Goal: Complete application form: Complete application form

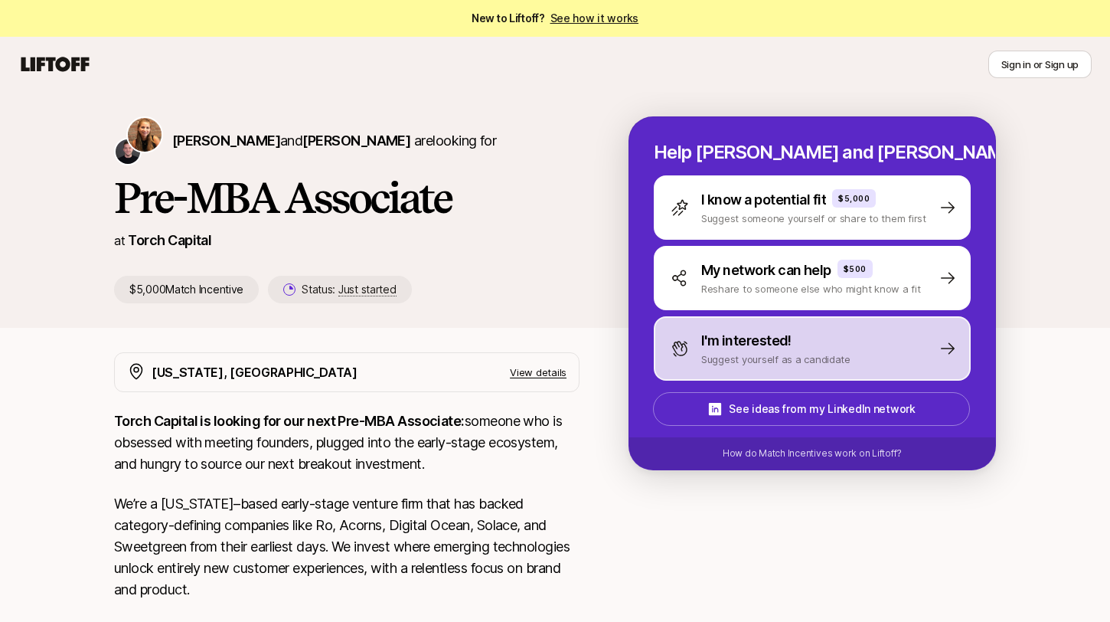
click at [771, 353] on p "Suggest yourself as a candidate" at bounding box center [775, 358] width 149 height 15
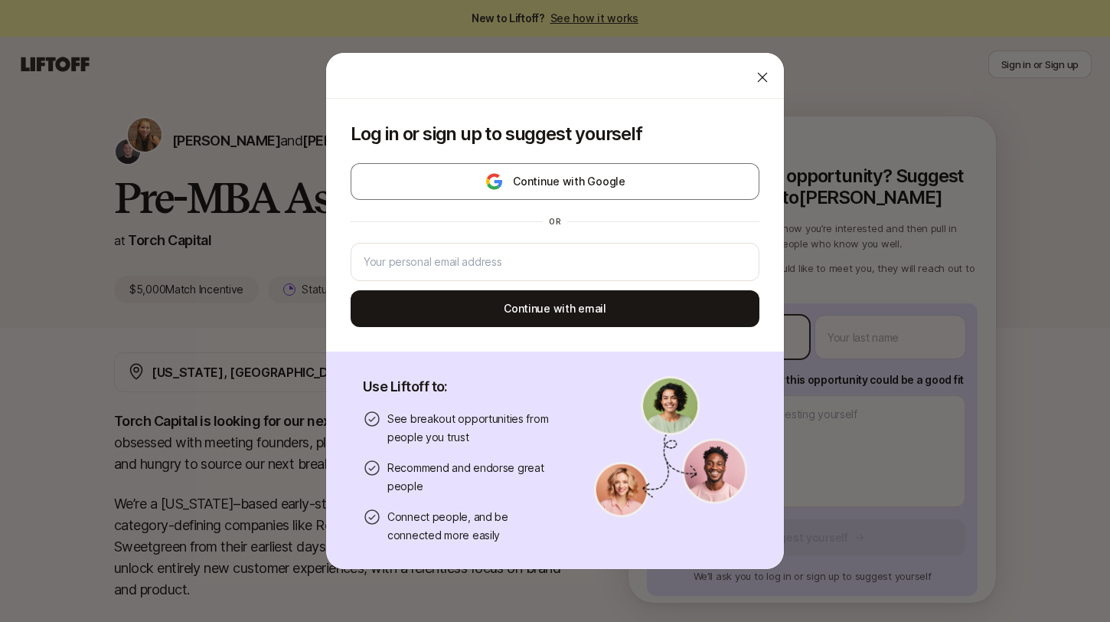
click at [745, 340] on body "New to Liftoff? See how it works Sign in or Sign up Sign in or Sign up Katie Re…" at bounding box center [555, 311] width 1110 height 622
click at [760, 73] on icon at bounding box center [762, 77] width 15 height 15
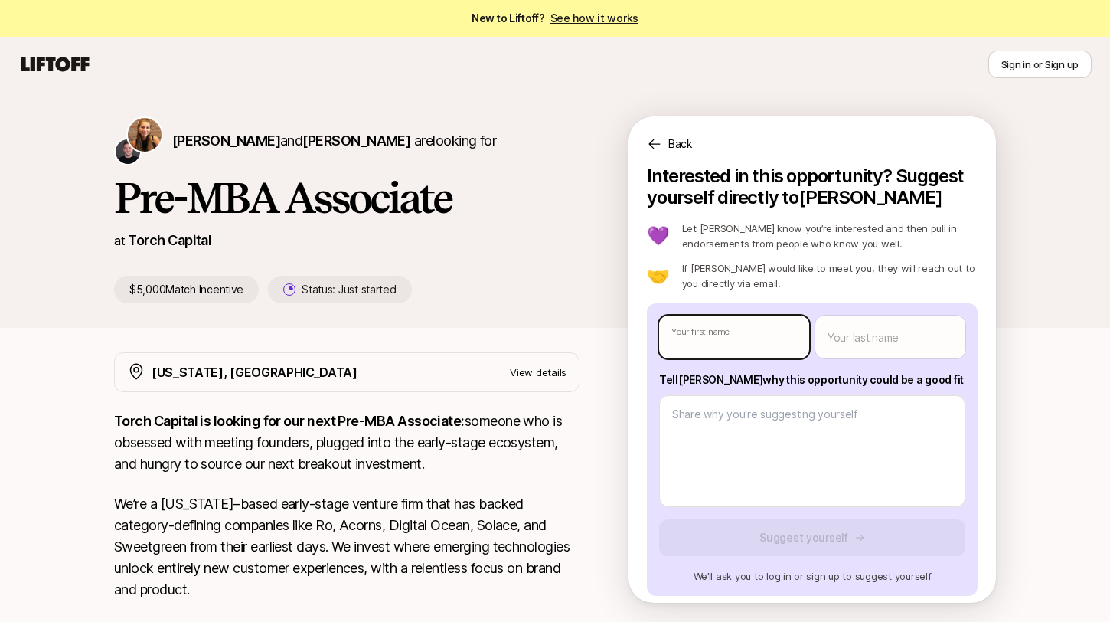
click at [729, 344] on body "New to Liftoff? See how it works Sign in or Sign up Sign in or Sign up Katie Re…" at bounding box center [555, 311] width 1110 height 622
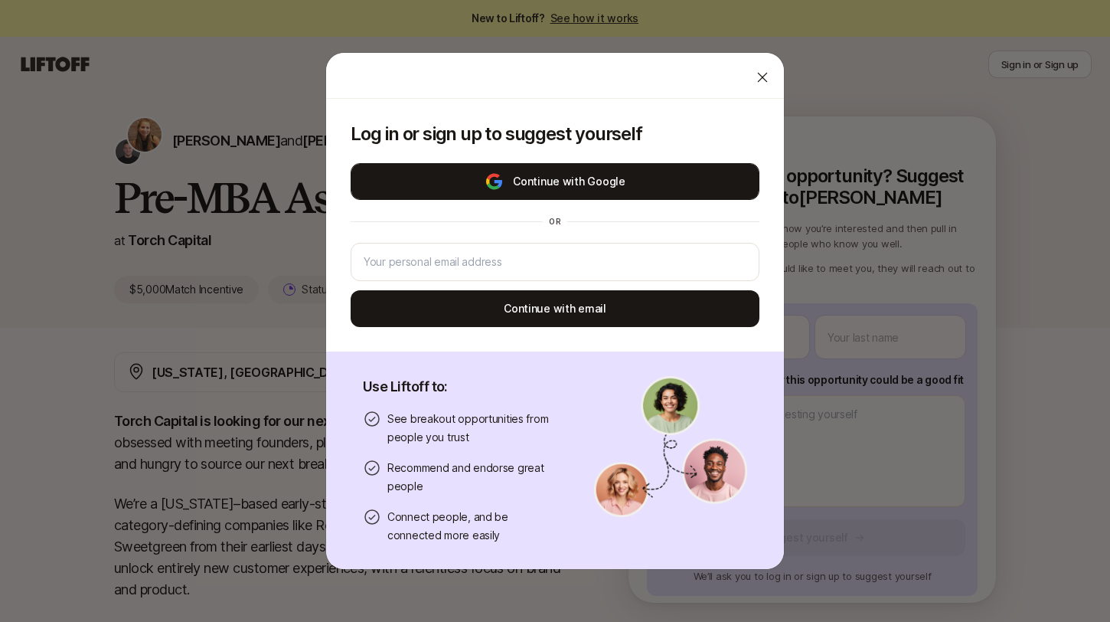
click at [645, 175] on button "Continue with Google" at bounding box center [555, 181] width 409 height 37
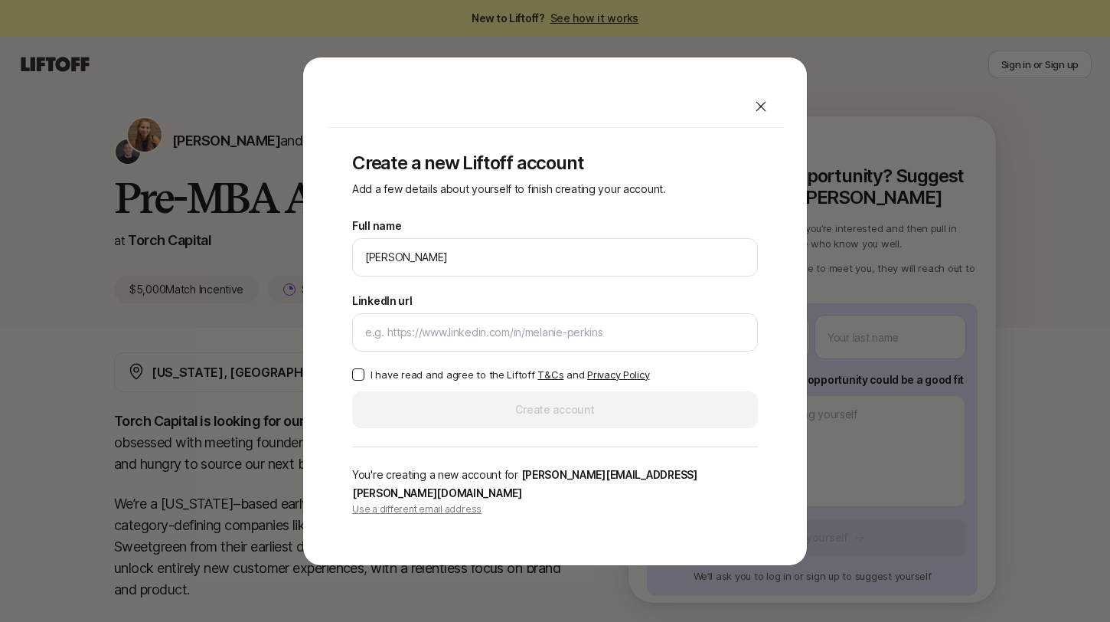
click at [776, 113] on div at bounding box center [761, 106] width 31 height 31
type textarea "x"
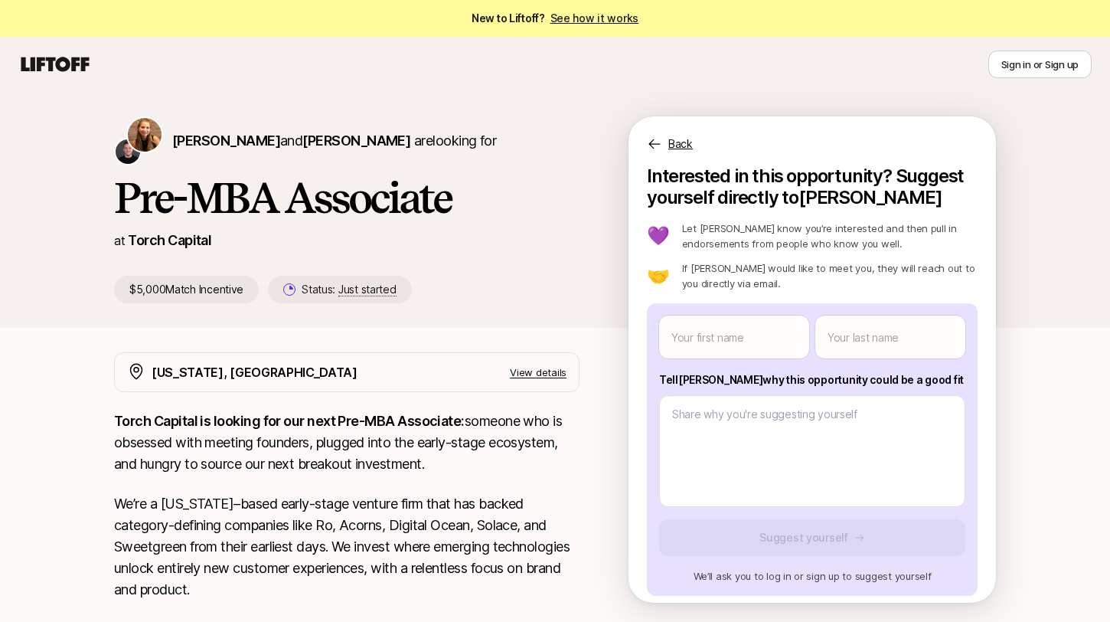
click at [29, 66] on icon at bounding box center [55, 64] width 74 height 21
click at [74, 70] on icon at bounding box center [55, 64] width 68 height 15
click at [57, 63] on icon at bounding box center [55, 64] width 68 height 15
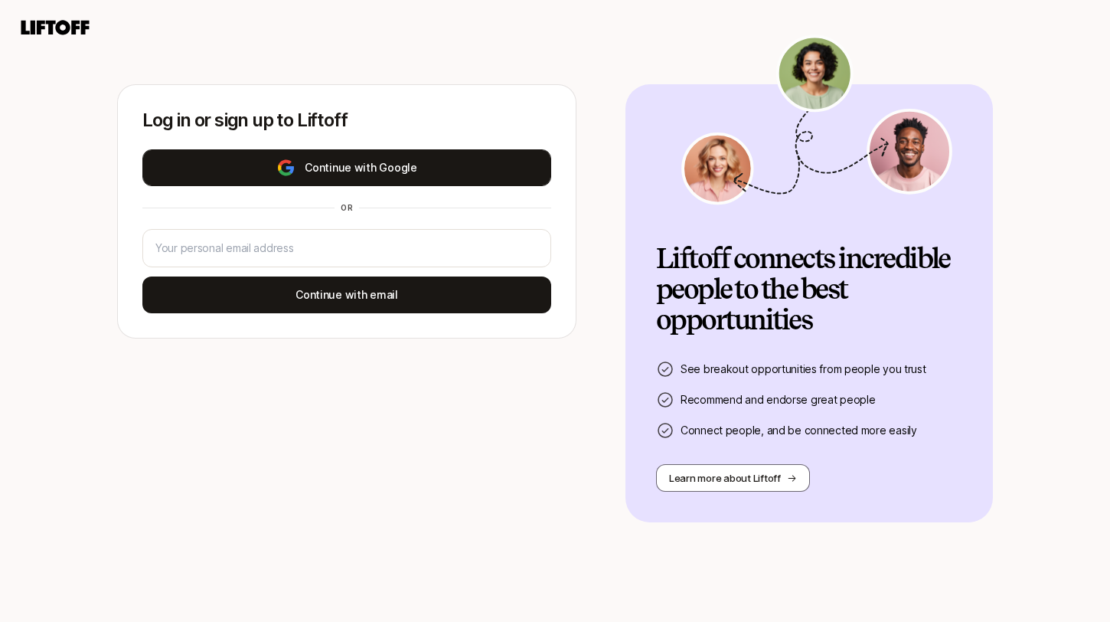
click at [401, 171] on button "Continue with Google" at bounding box center [346, 167] width 409 height 37
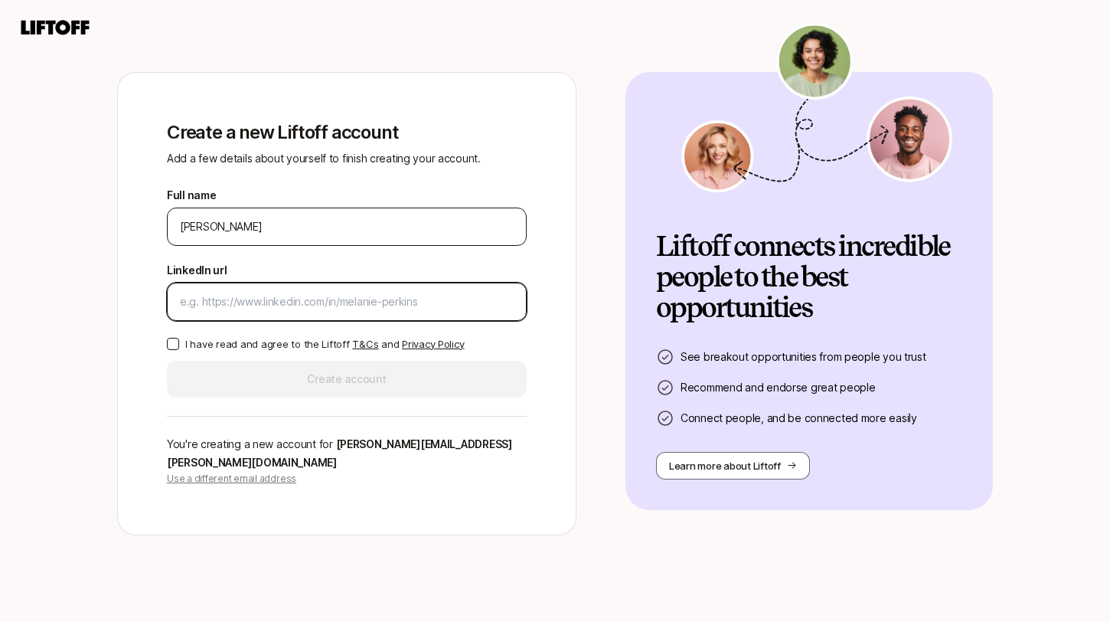
paste input "[URL][DOMAIN_NAME]"
type input "[URL][DOMAIN_NAME]"
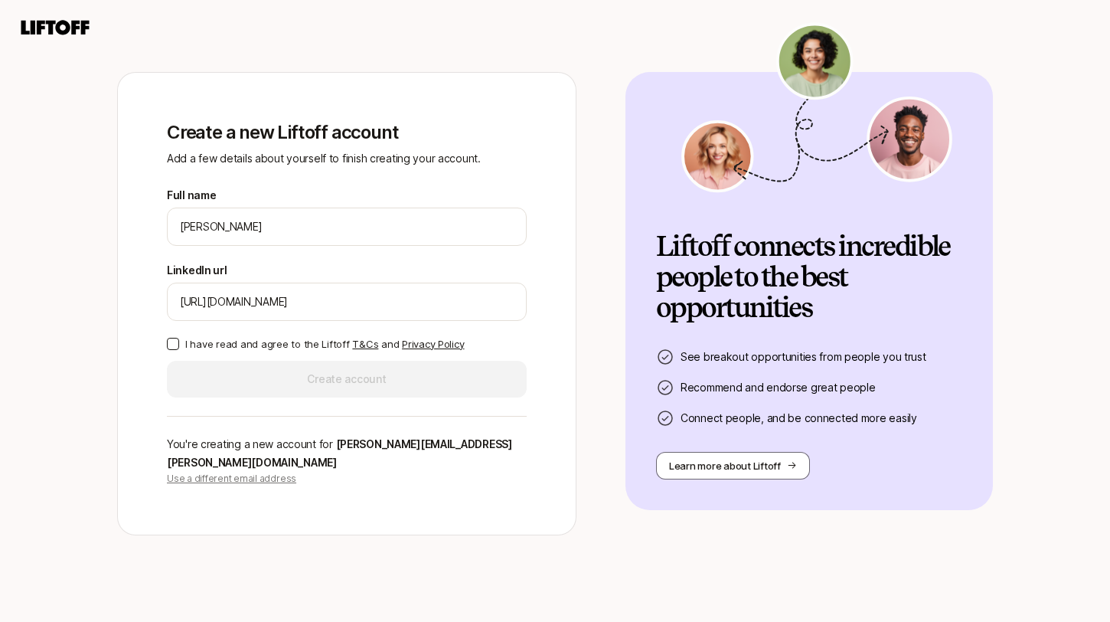
click at [172, 350] on button "I have read and agree to the Liftoff T&Cs and Privacy Policy" at bounding box center [173, 344] width 12 height 12
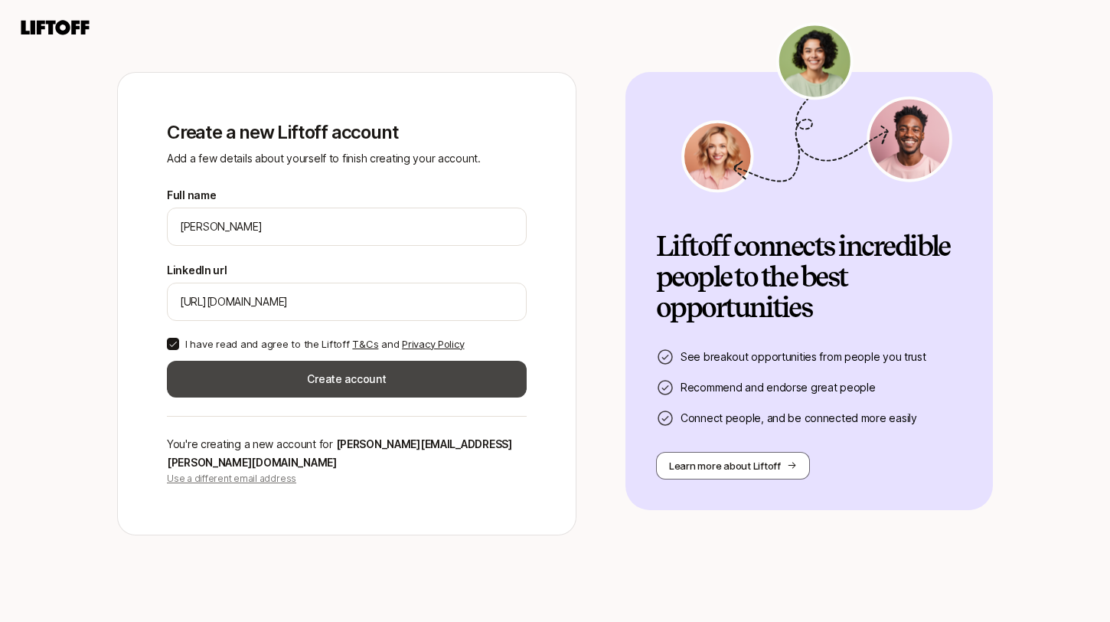
click at [305, 394] on button "Create account" at bounding box center [347, 379] width 360 height 37
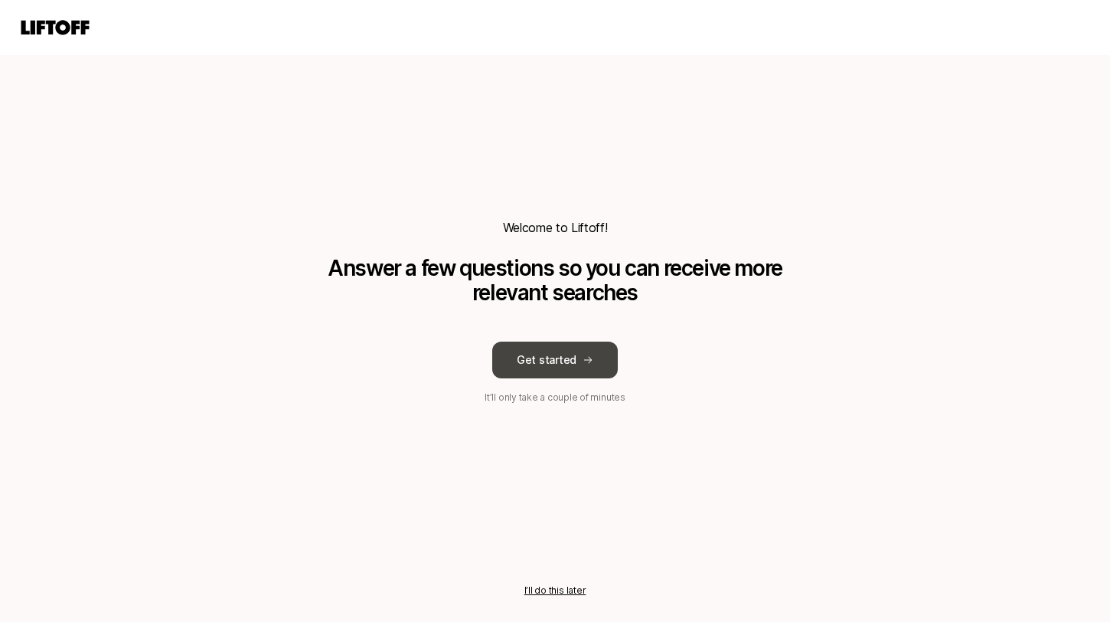
click at [545, 369] on button "Get started" at bounding box center [555, 360] width 126 height 37
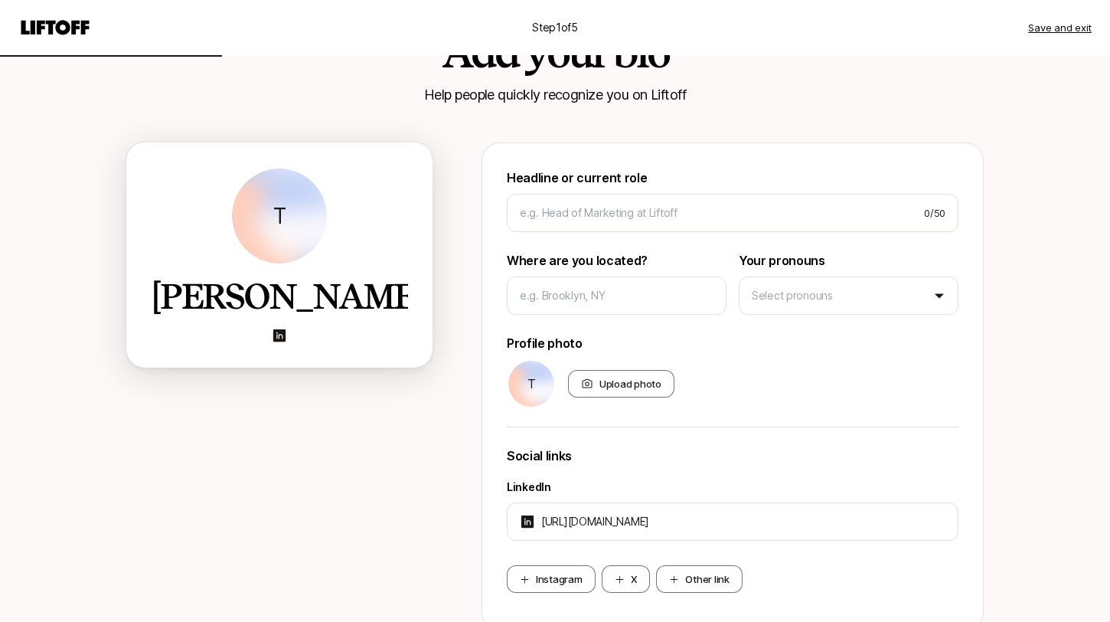
scroll to position [76, 0]
click at [558, 201] on div "0 / 50" at bounding box center [733, 212] width 452 height 38
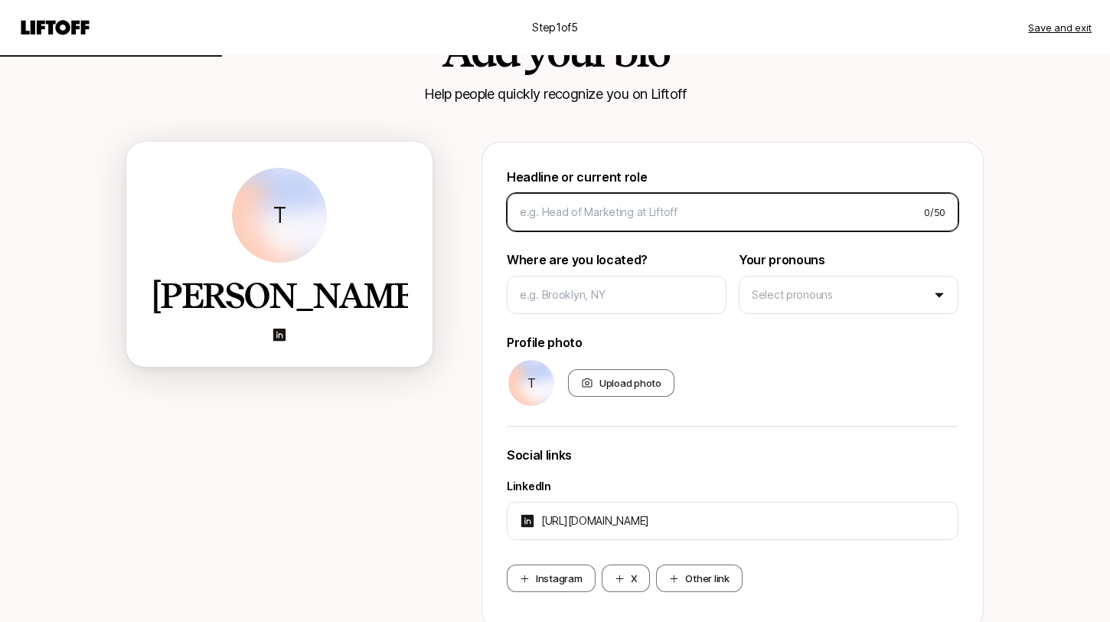
click at [558, 217] on input at bounding box center [716, 212] width 392 height 18
click at [622, 219] on input at bounding box center [716, 212] width 392 height 18
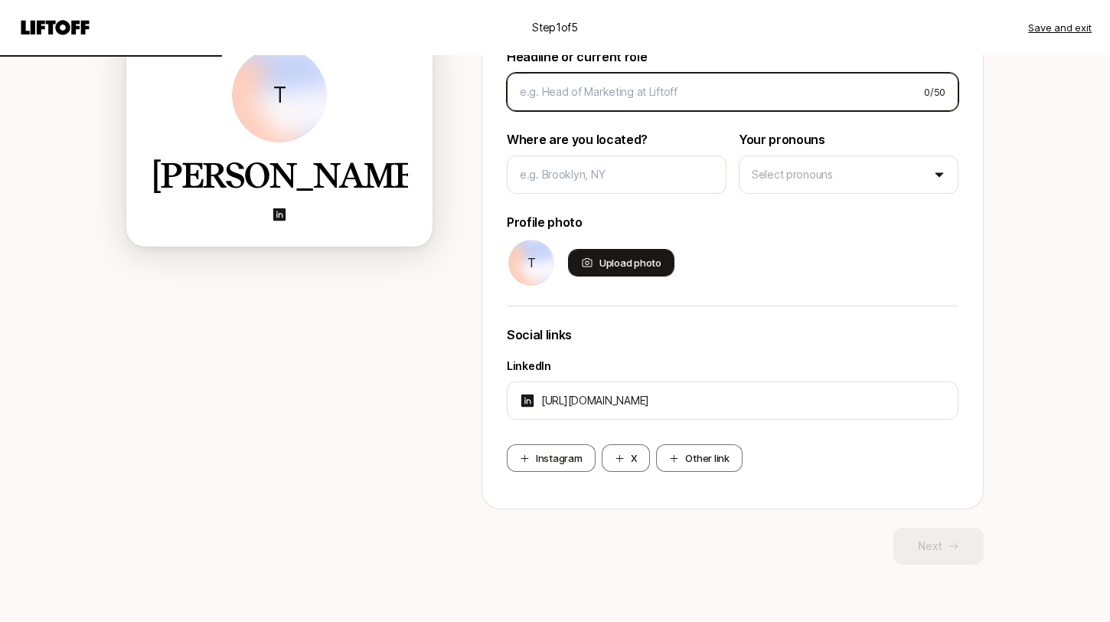
scroll to position [200, 0]
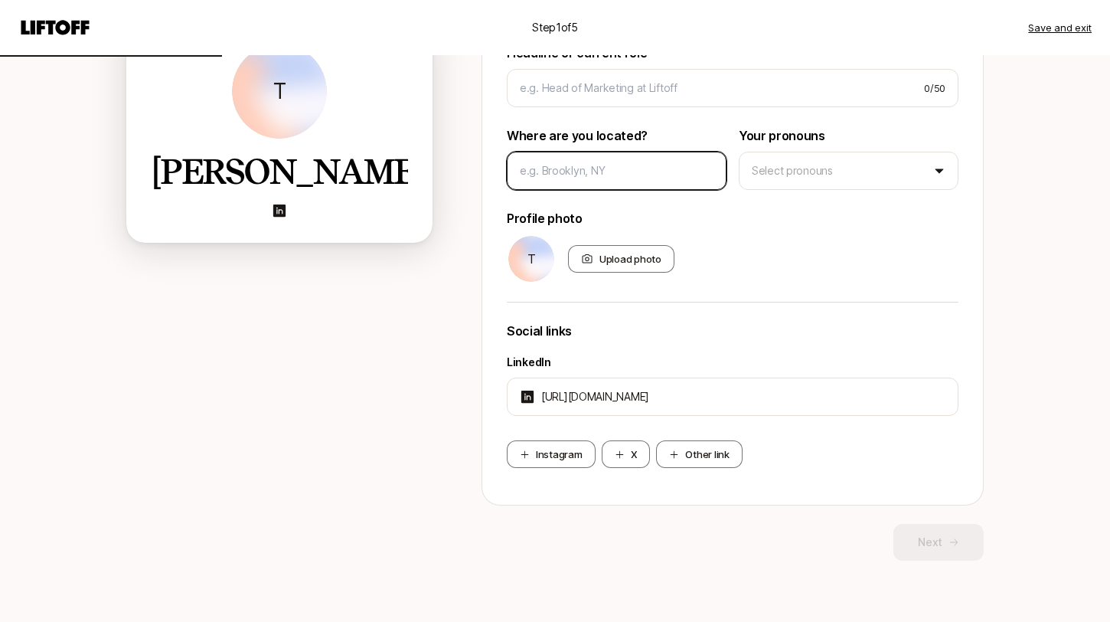
click at [571, 175] on input at bounding box center [617, 171] width 194 height 18
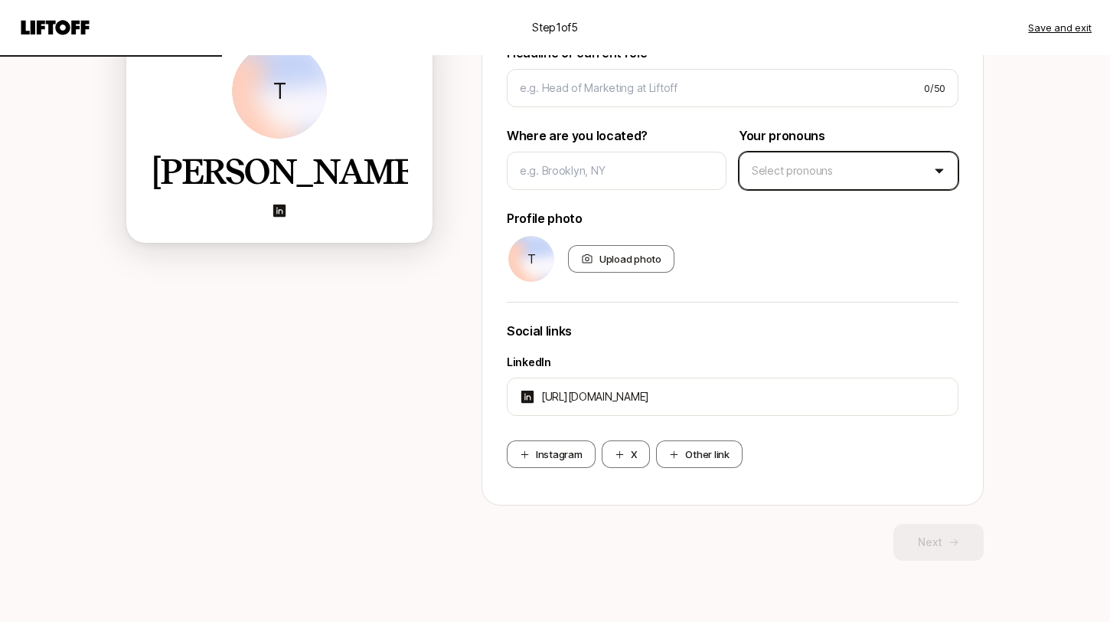
click at [863, 185] on html "Step 1 of 5 Save and exit Add your bio Help people quickly recognize you on Lif…" at bounding box center [555, 111] width 1110 height 622
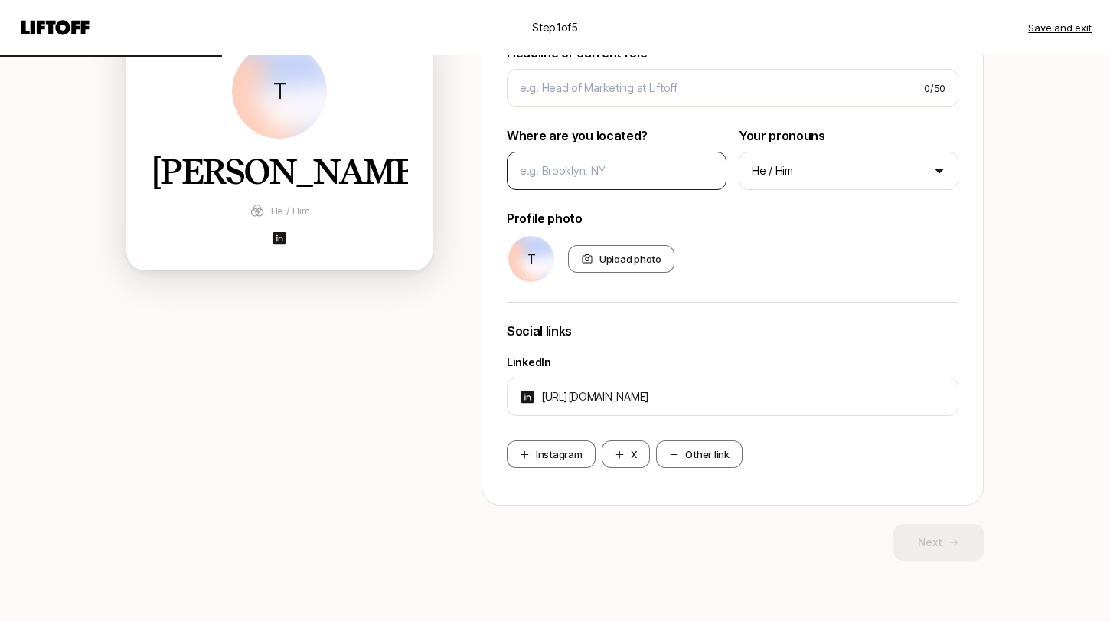
click at [649, 159] on div at bounding box center [617, 171] width 220 height 38
click at [638, 172] on input at bounding box center [617, 171] width 194 height 18
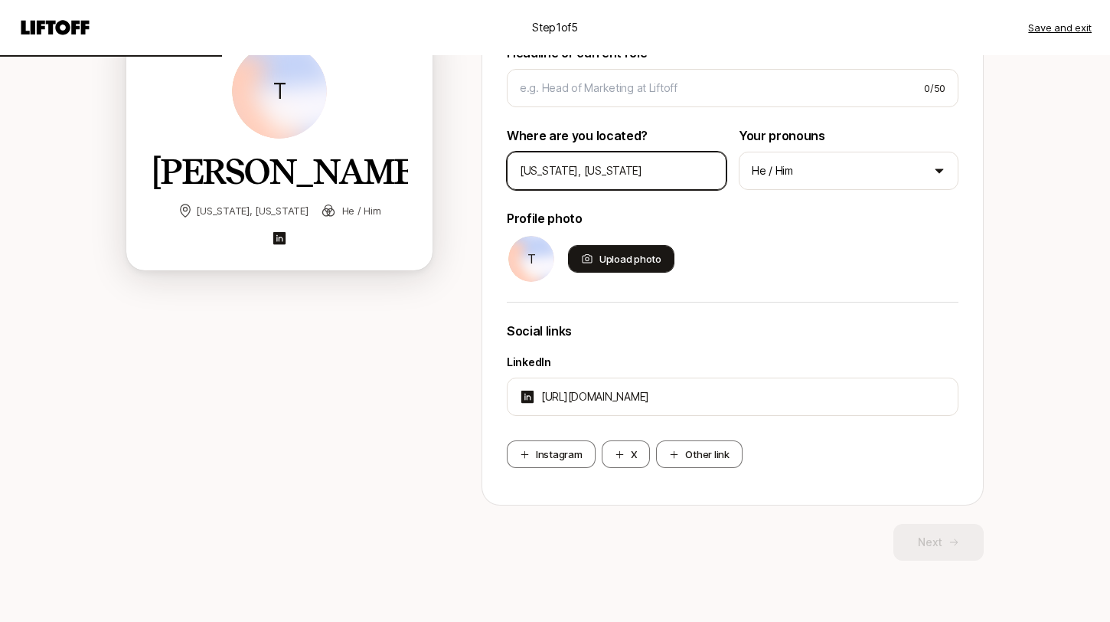
type input "[US_STATE], [US_STATE]"
click at [630, 255] on div "Upload photo" at bounding box center [621, 259] width 106 height 28
click at [672, 270] on input "Upload photo" at bounding box center [673, 271] width 3 height 3
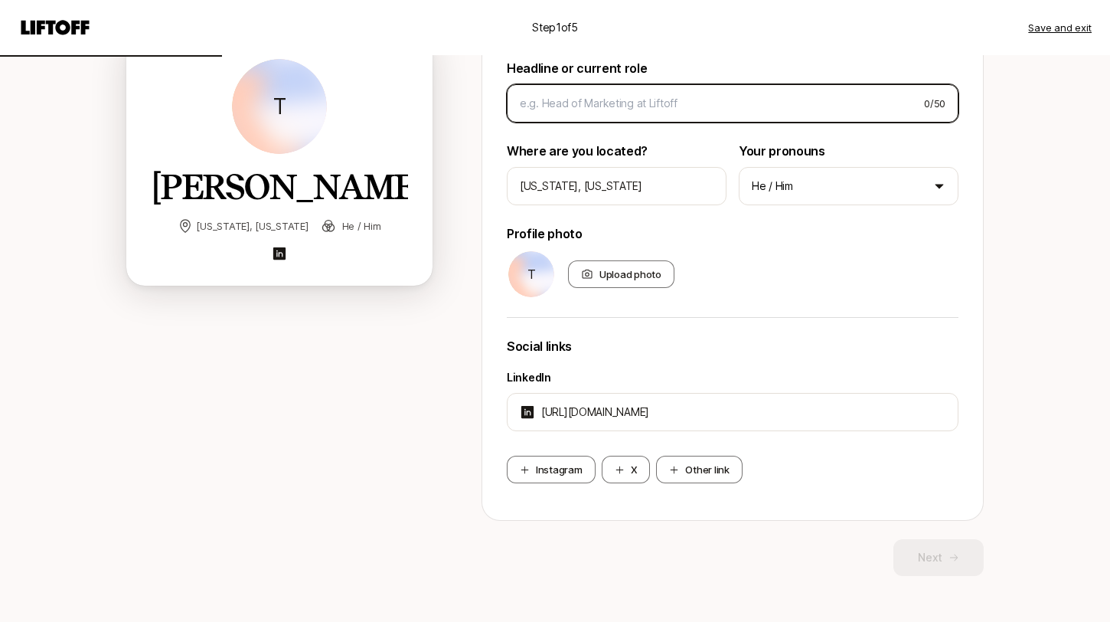
scroll to position [185, 0]
click at [627, 110] on input at bounding box center [716, 102] width 392 height 18
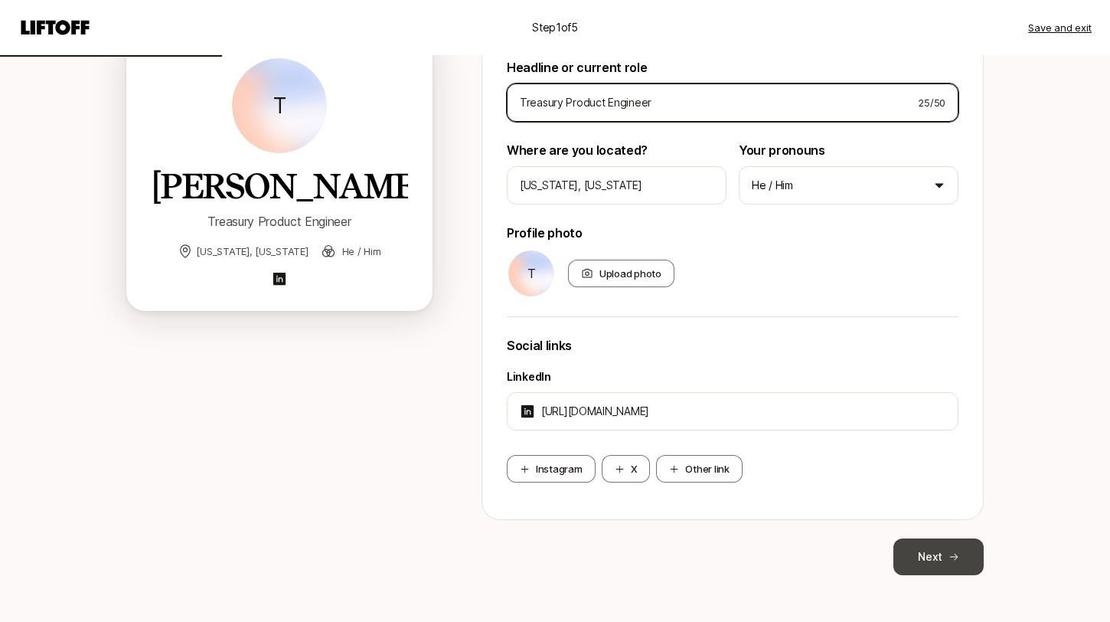
type input "Treasury Product Engineer"
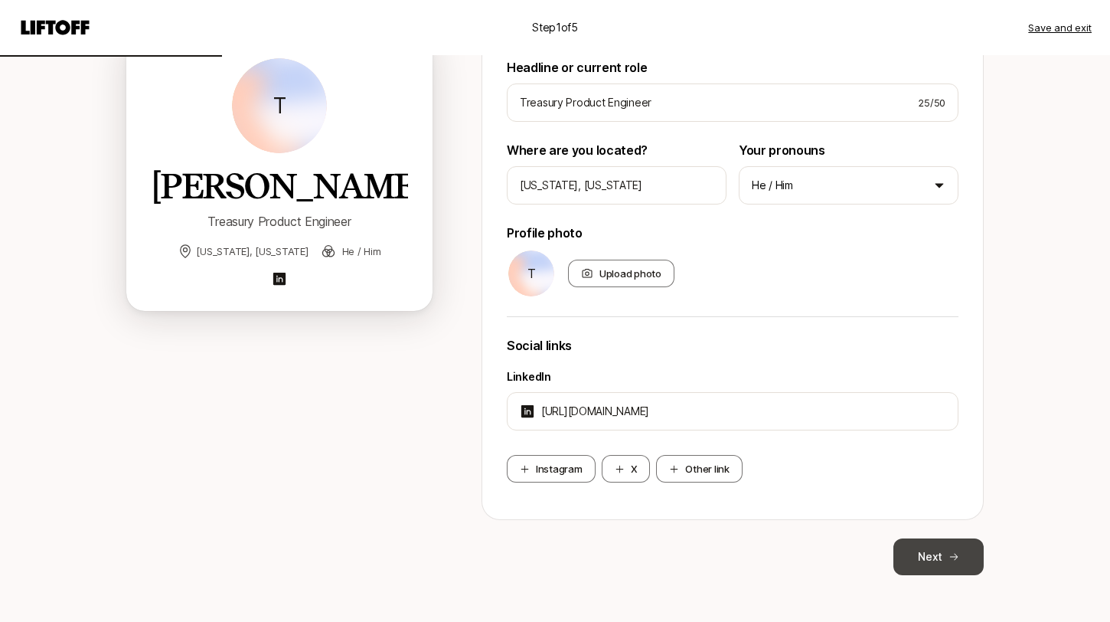
click at [954, 562] on button "Next" at bounding box center [939, 556] width 90 height 37
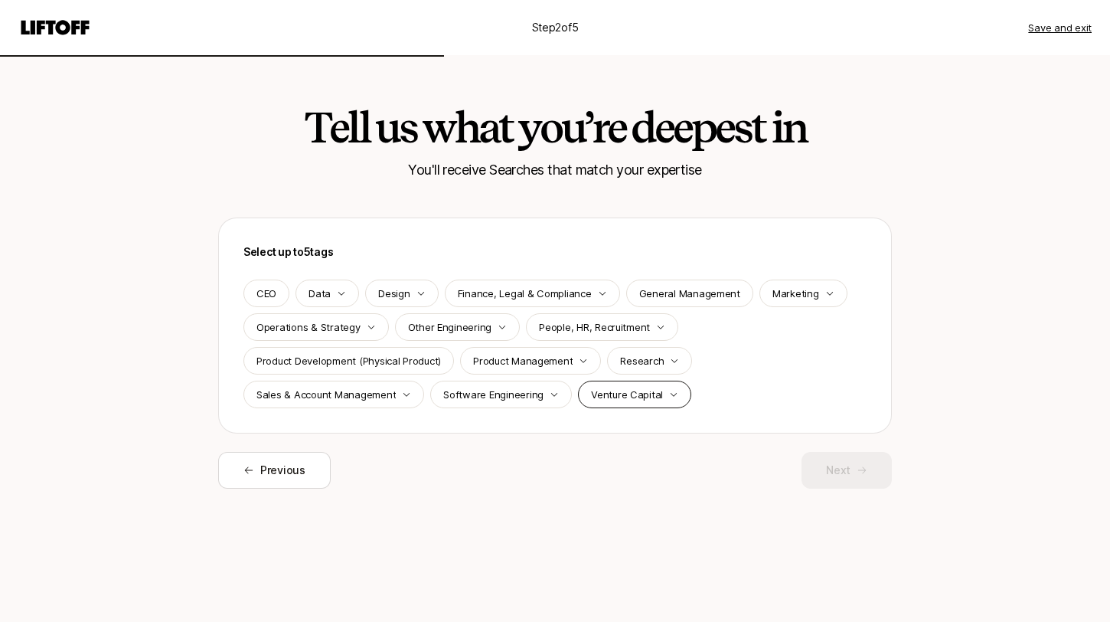
click at [671, 392] on div "Venture Capital" at bounding box center [634, 395] width 113 height 28
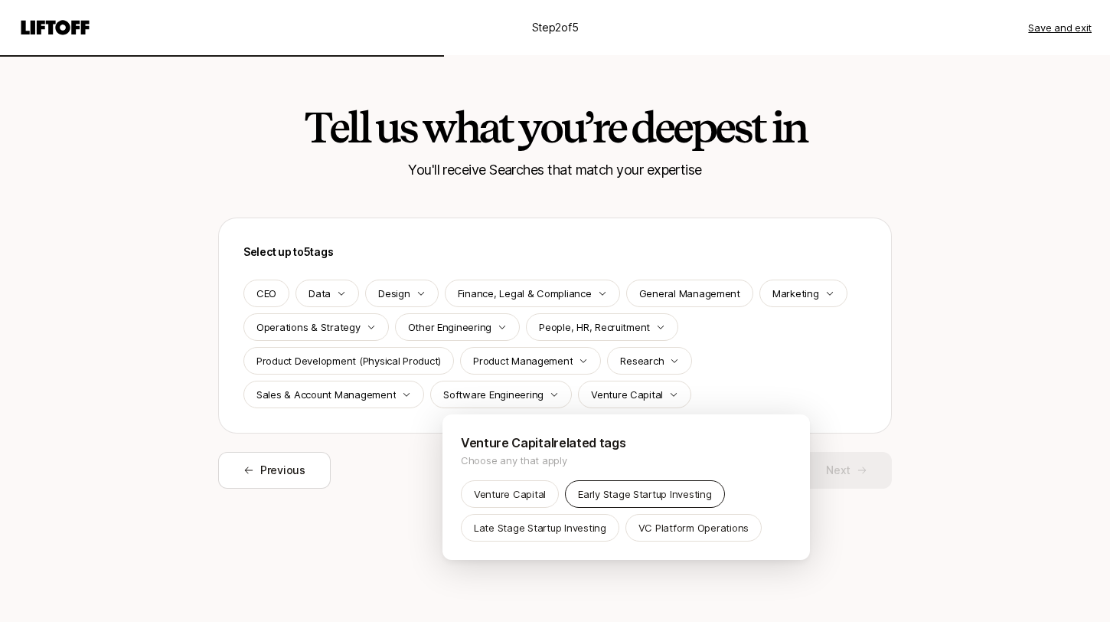
click at [600, 500] on p "Early Stage Startup Investing" at bounding box center [644, 493] width 133 height 15
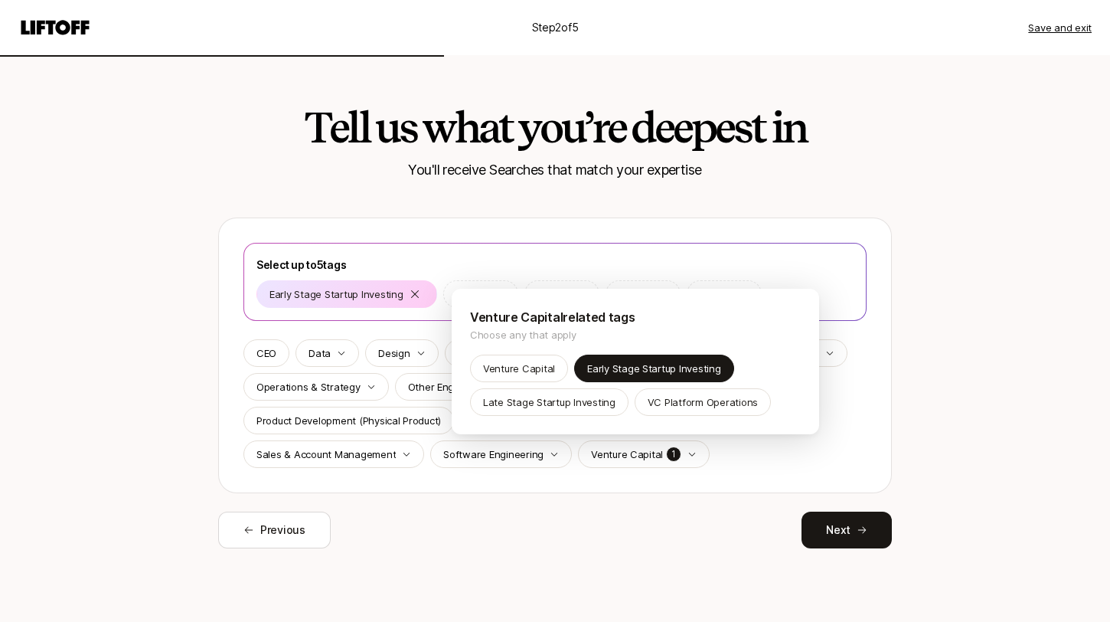
click at [590, 517] on html "Step 2 of 5 Save and exit Tell us what you’re deepest in You'll receive Searche…" at bounding box center [555, 311] width 1110 height 622
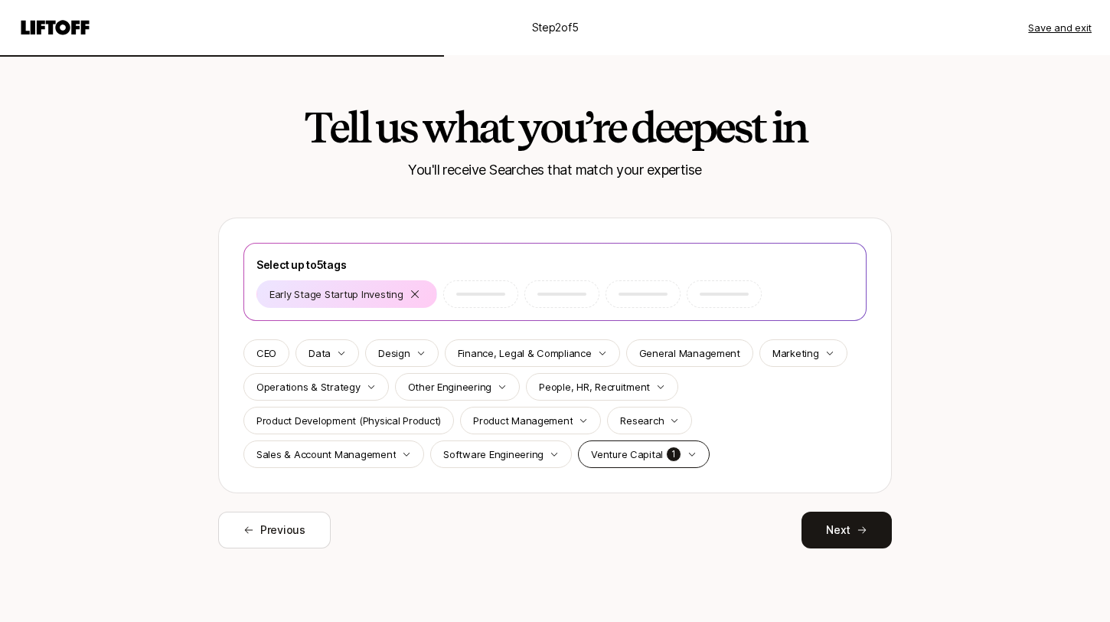
click at [608, 466] on div "Venture Capital 1" at bounding box center [644, 454] width 132 height 28
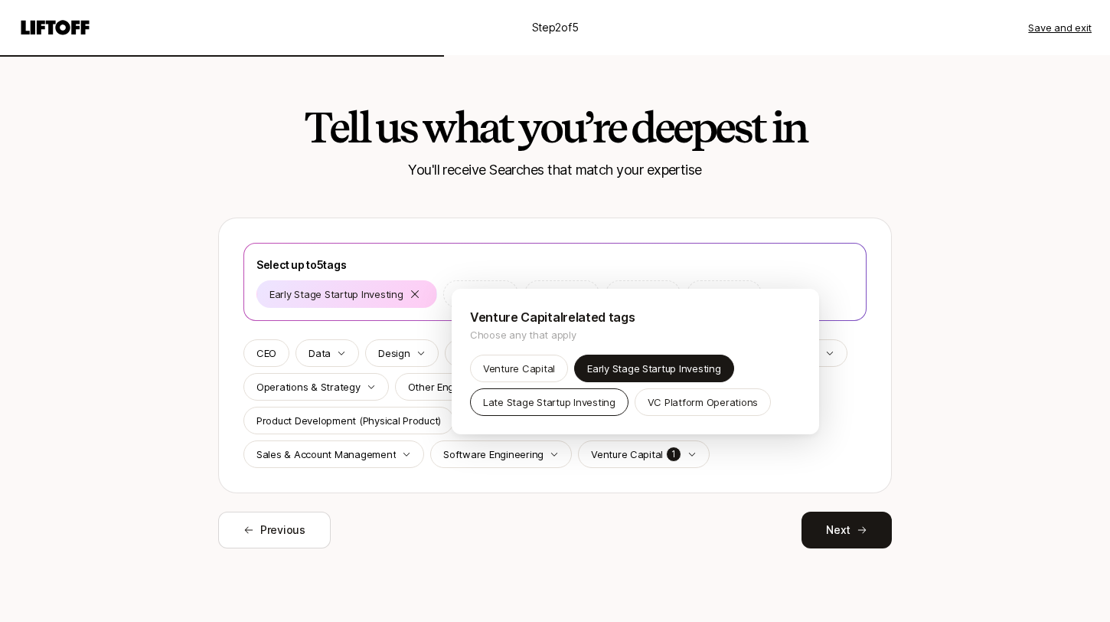
click at [556, 415] on div "Late Stage Startup Investing" at bounding box center [549, 402] width 159 height 28
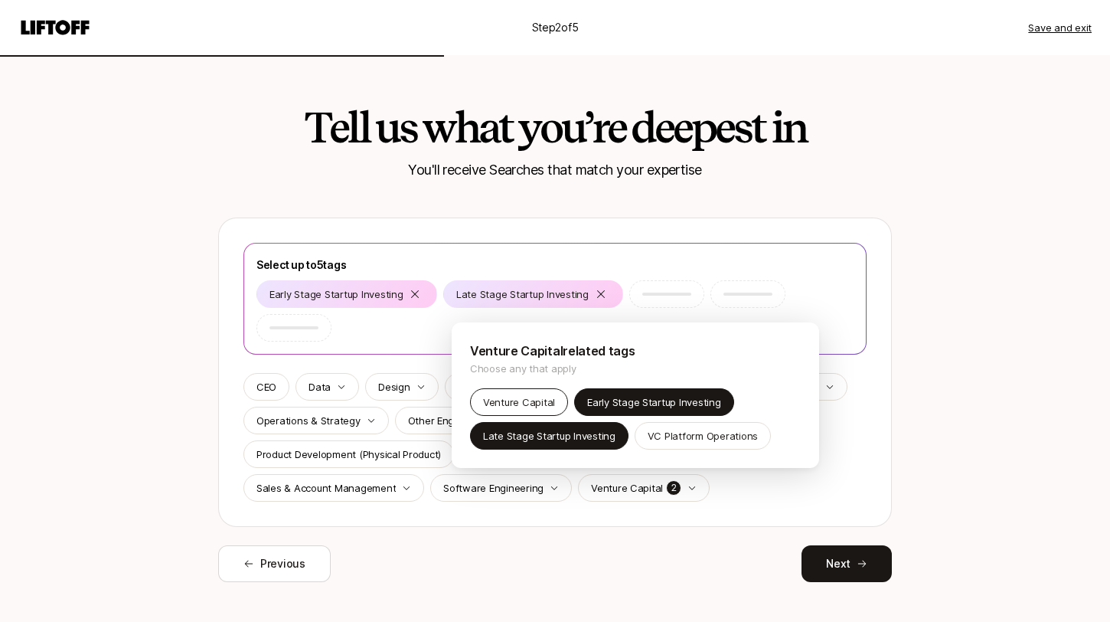
click at [516, 401] on p "Venture Capital" at bounding box center [519, 401] width 72 height 15
click at [761, 296] on html "Step 2 of 5 Save and exit Tell us what you’re deepest in You'll receive Searche…" at bounding box center [555, 311] width 1110 height 622
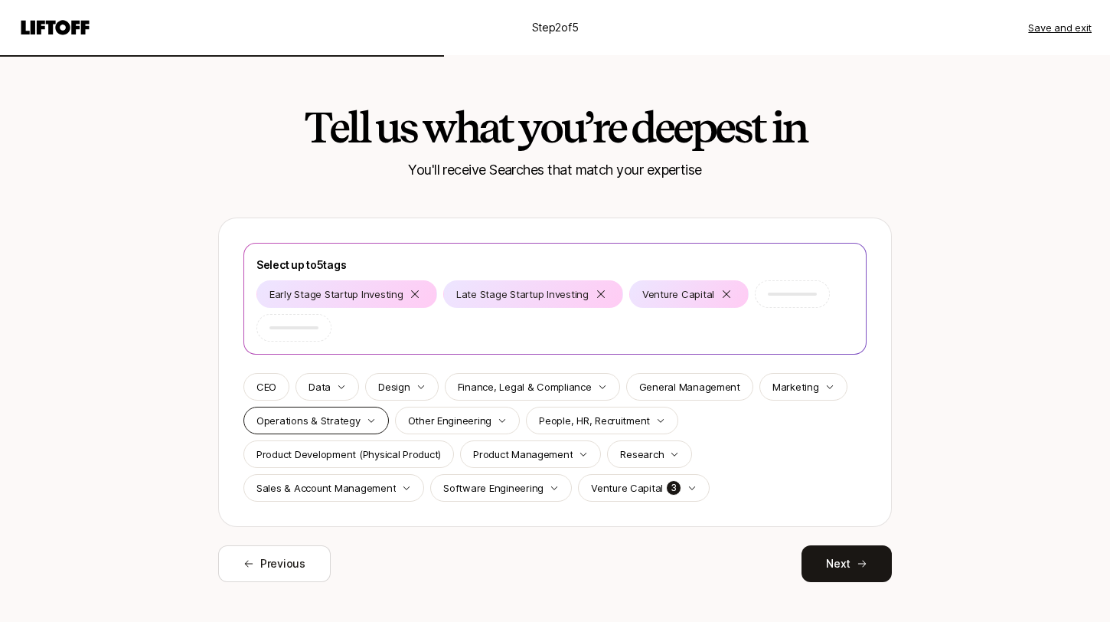
click at [374, 422] on div "Operations & Strategy" at bounding box center [315, 421] width 145 height 28
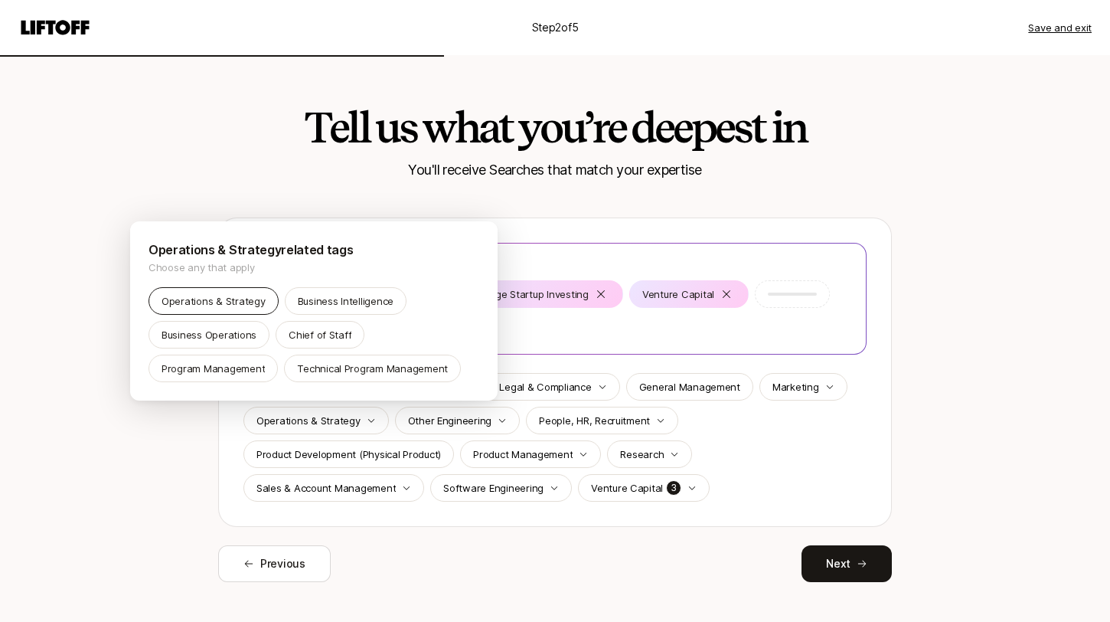
click at [232, 310] on div "Operations & Strategy" at bounding box center [214, 301] width 130 height 28
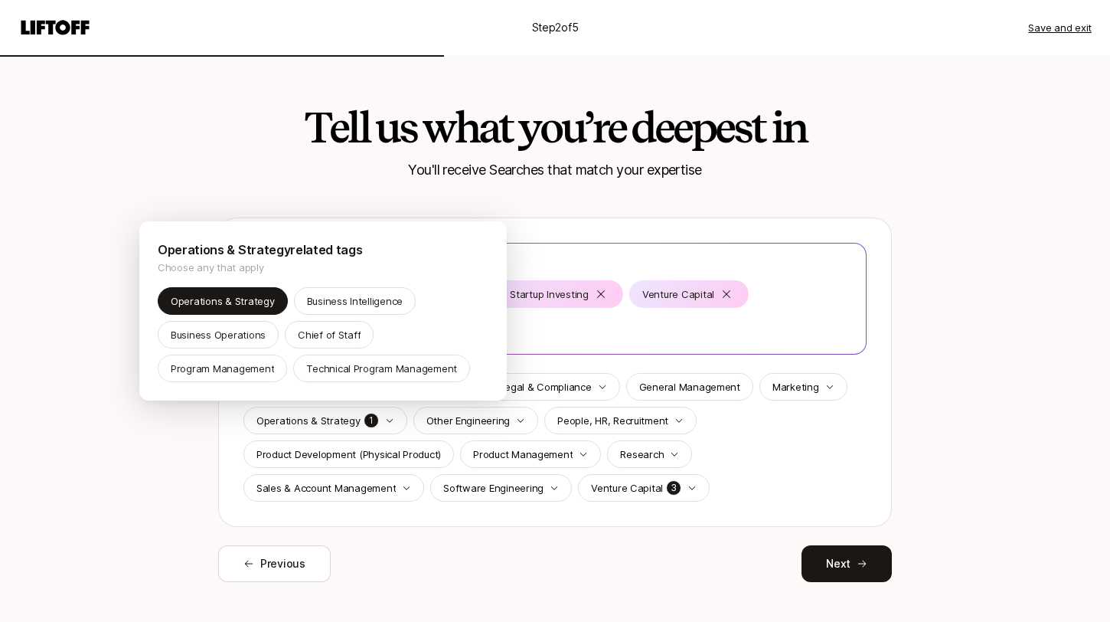
click at [221, 468] on html "Step 2 of 5 Save and exit Tell us what you’re deepest in You'll receive Searche…" at bounding box center [555, 311] width 1110 height 622
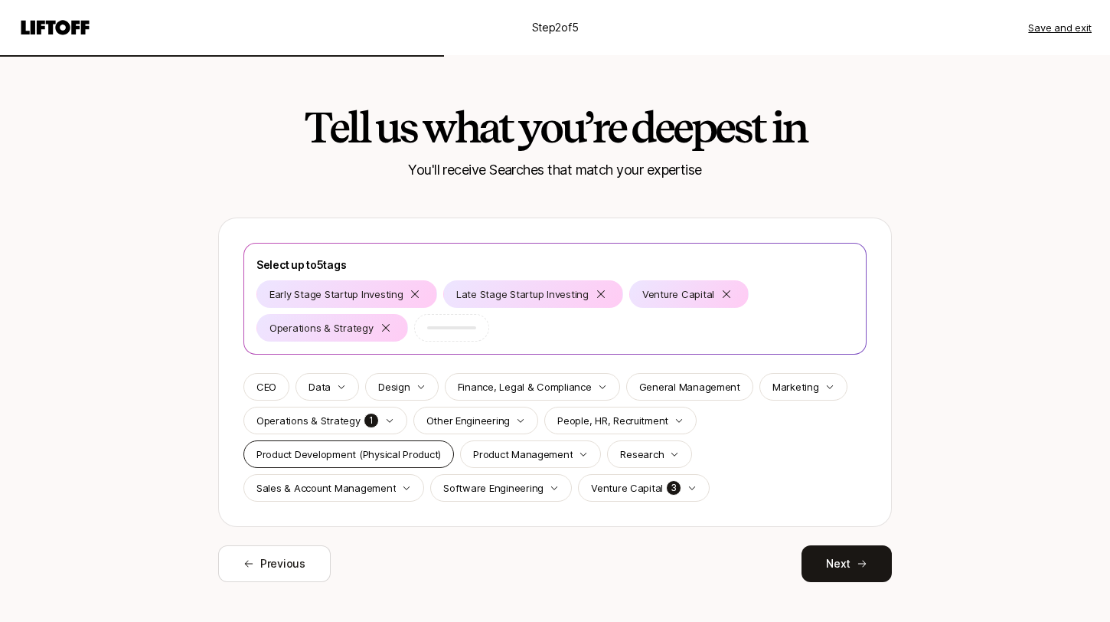
click at [430, 462] on div "Product Development (Physical Product)" at bounding box center [348, 454] width 211 height 28
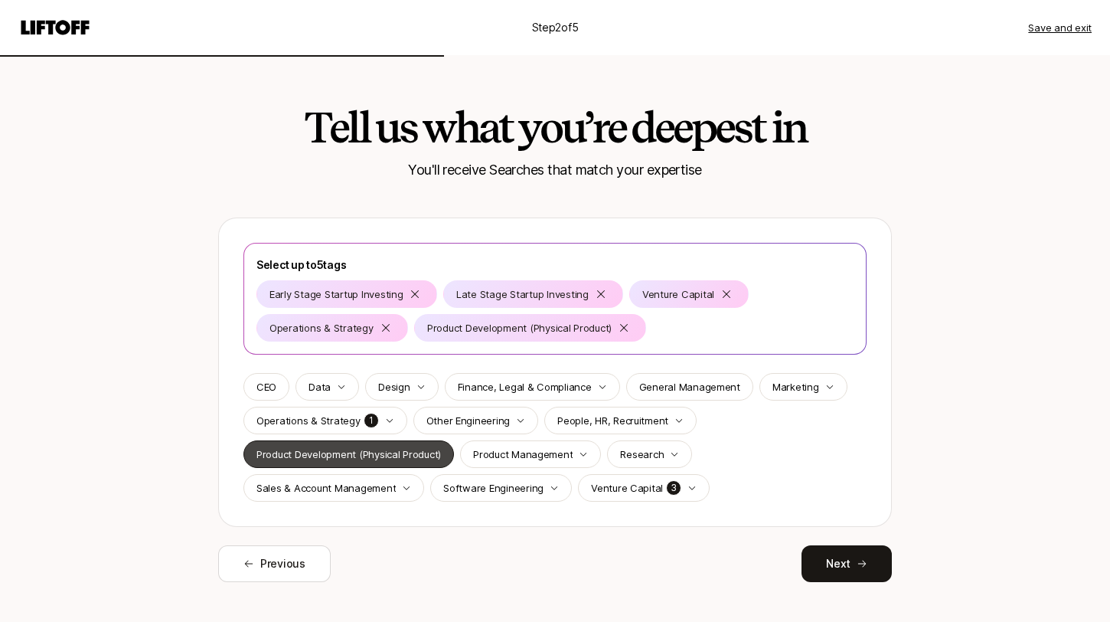
click at [429, 459] on p "Product Development (Physical Product)" at bounding box center [349, 453] width 185 height 15
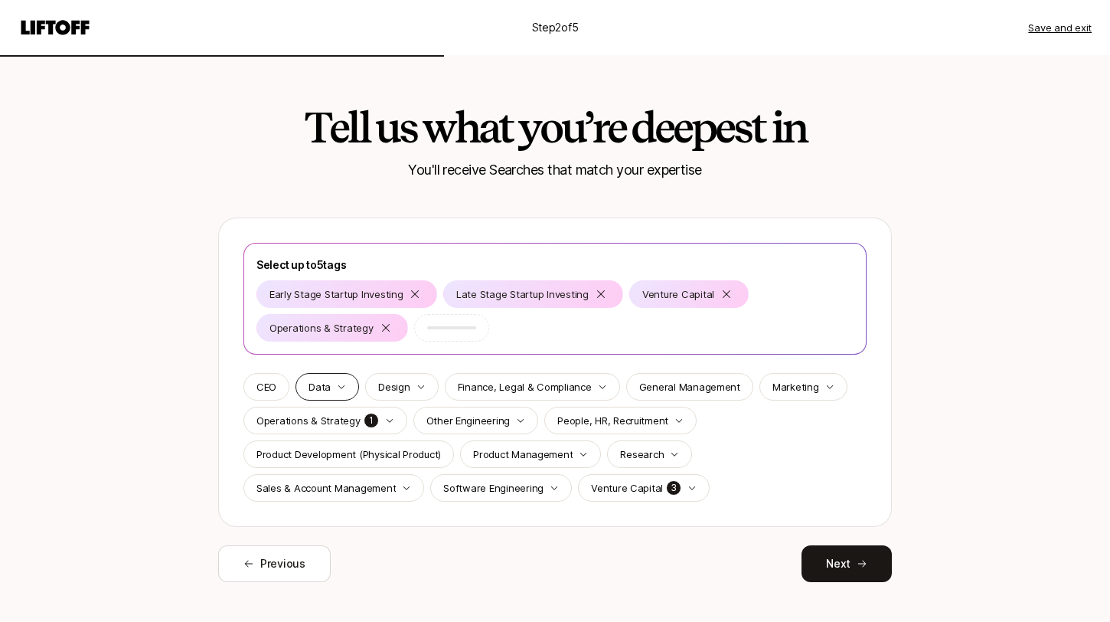
click at [341, 384] on icon "button" at bounding box center [341, 386] width 9 height 9
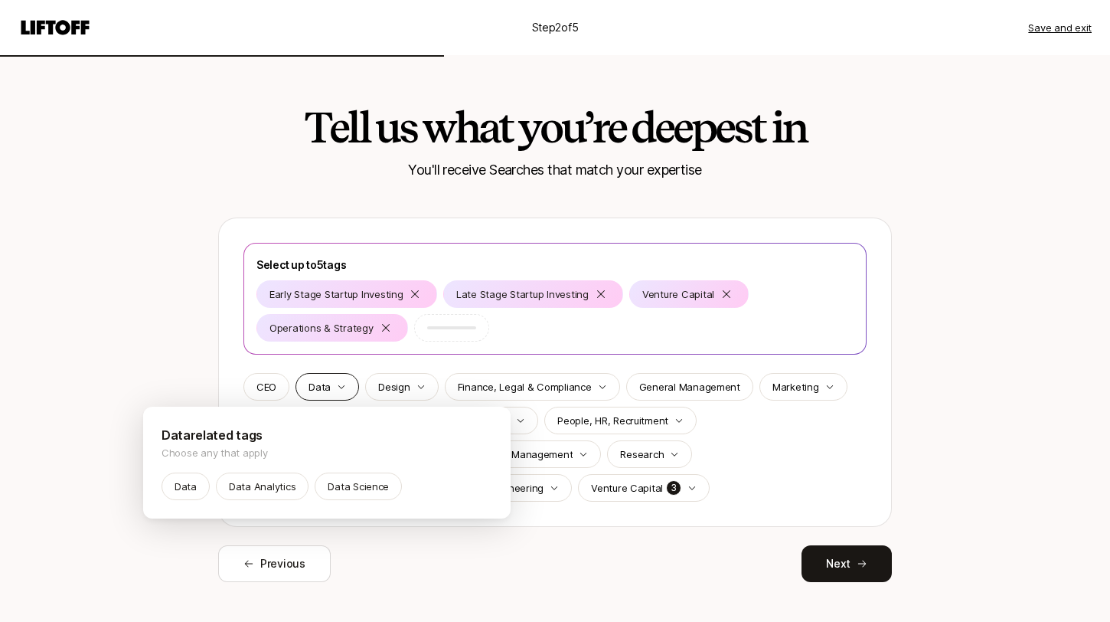
click at [341, 384] on html "Step 2 of 5 Save and exit Tell us what you’re deepest in You'll receive Searche…" at bounding box center [555, 311] width 1110 height 622
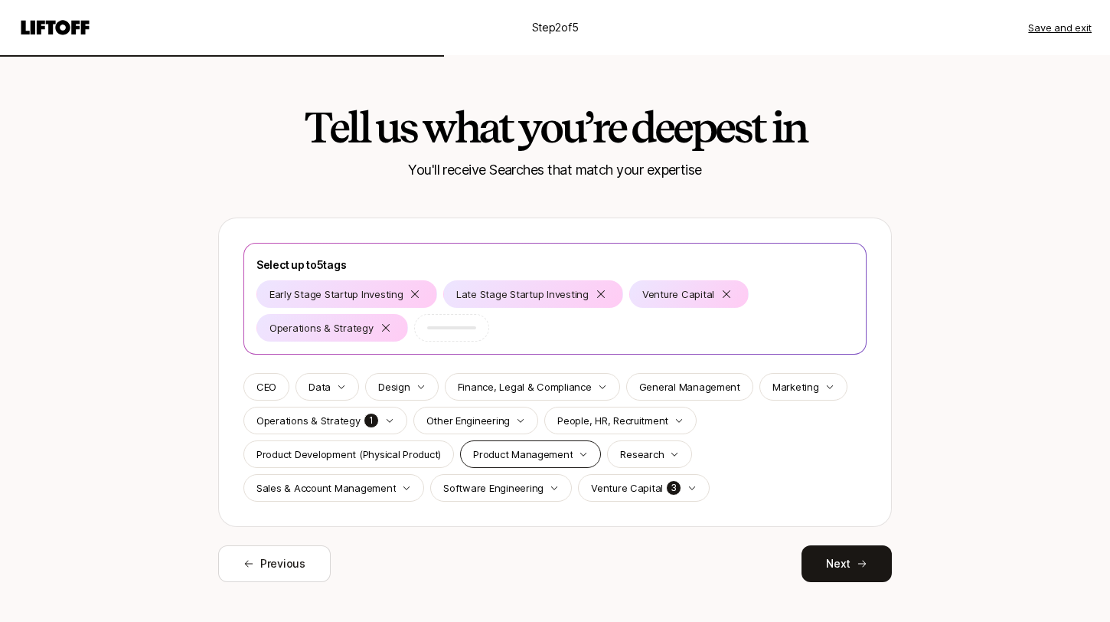
click at [590, 456] on div "Product Management" at bounding box center [530, 454] width 141 height 28
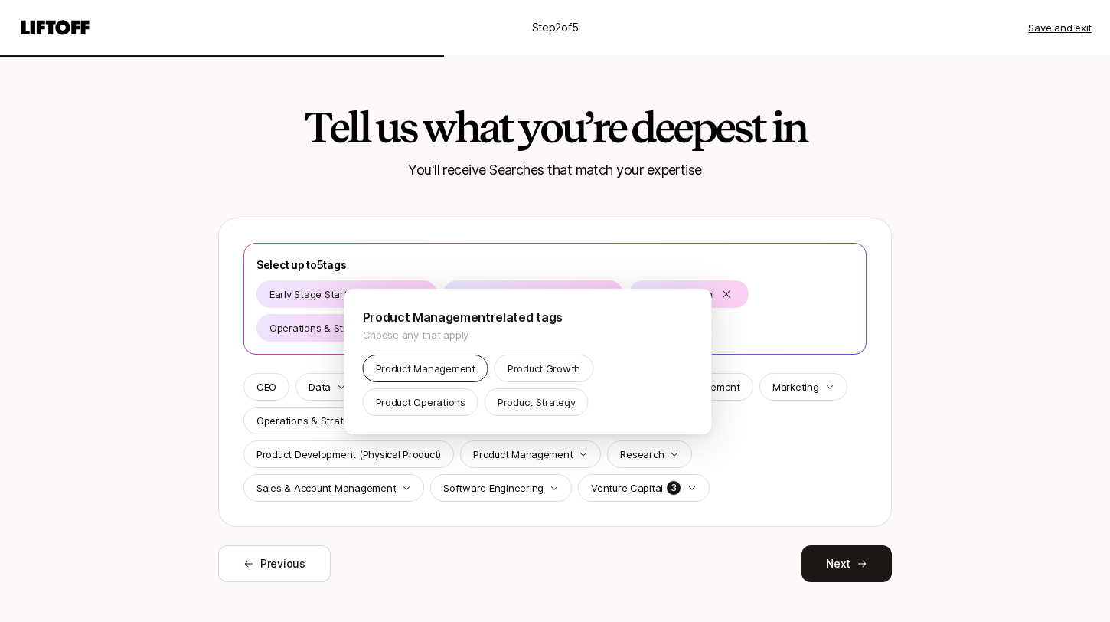
click at [441, 369] on p "Product Management" at bounding box center [426, 368] width 100 height 15
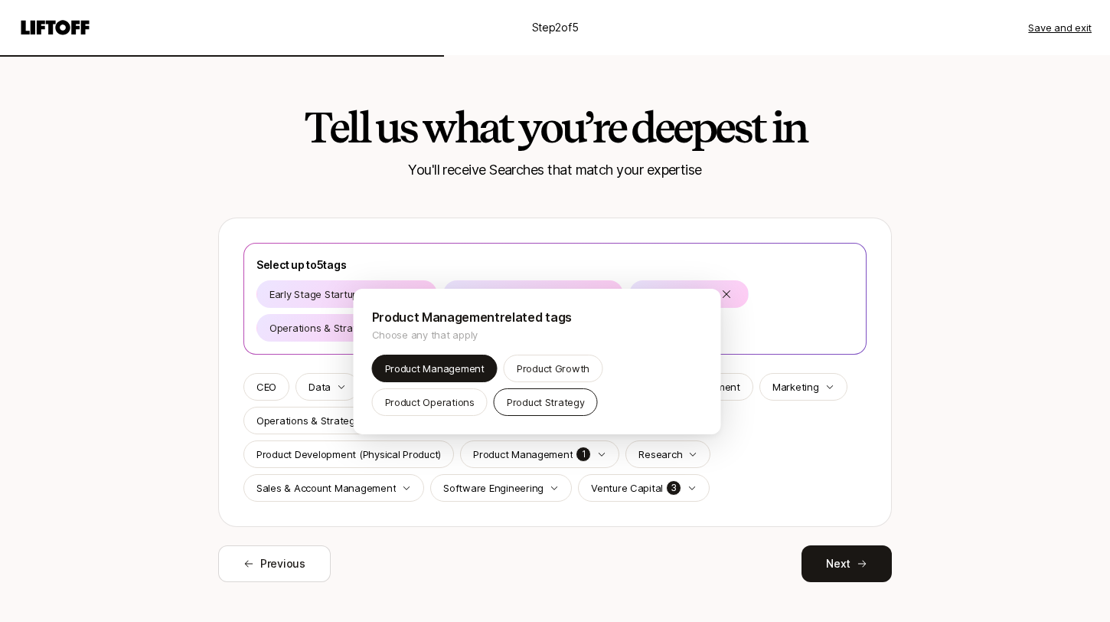
click at [538, 401] on p "Product Strategy" at bounding box center [546, 401] width 78 height 15
click at [771, 443] on html "Step 2 of 5 Save and exit Tell us what you’re deepest in You'll receive Searche…" at bounding box center [555, 311] width 1110 height 622
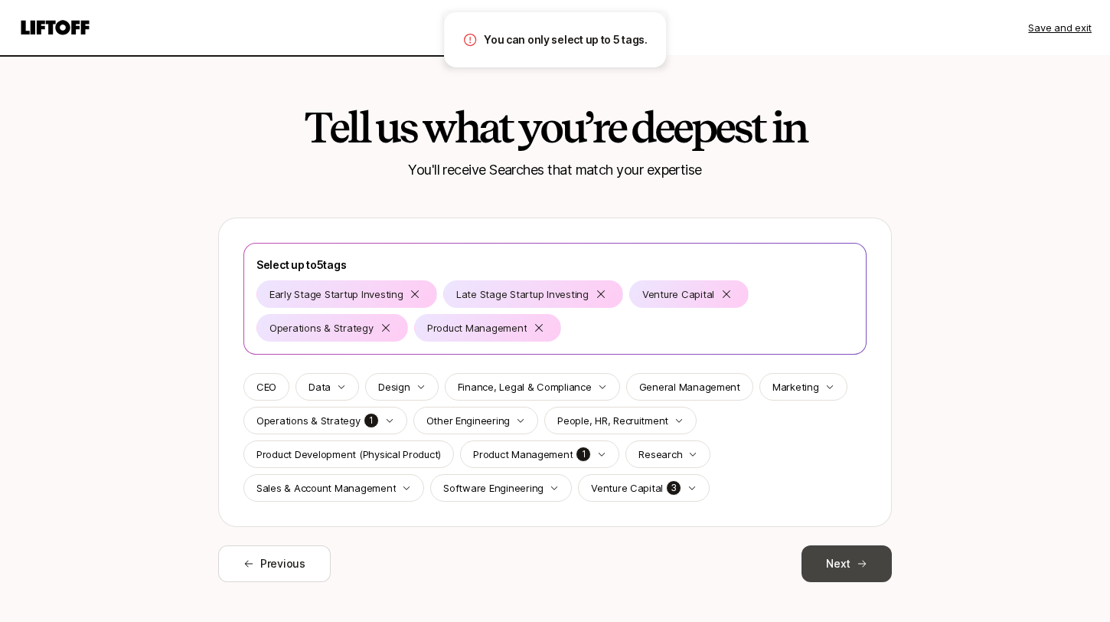
click at [851, 572] on button "Next" at bounding box center [847, 563] width 90 height 37
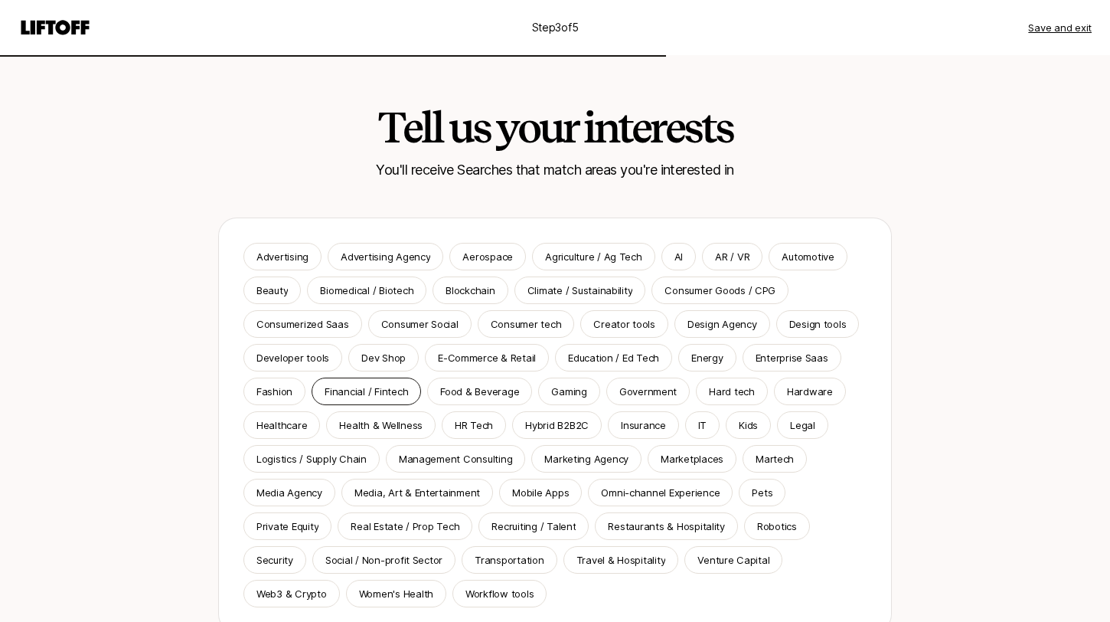
click at [377, 391] on p "Financial / Fintech" at bounding box center [366, 391] width 83 height 15
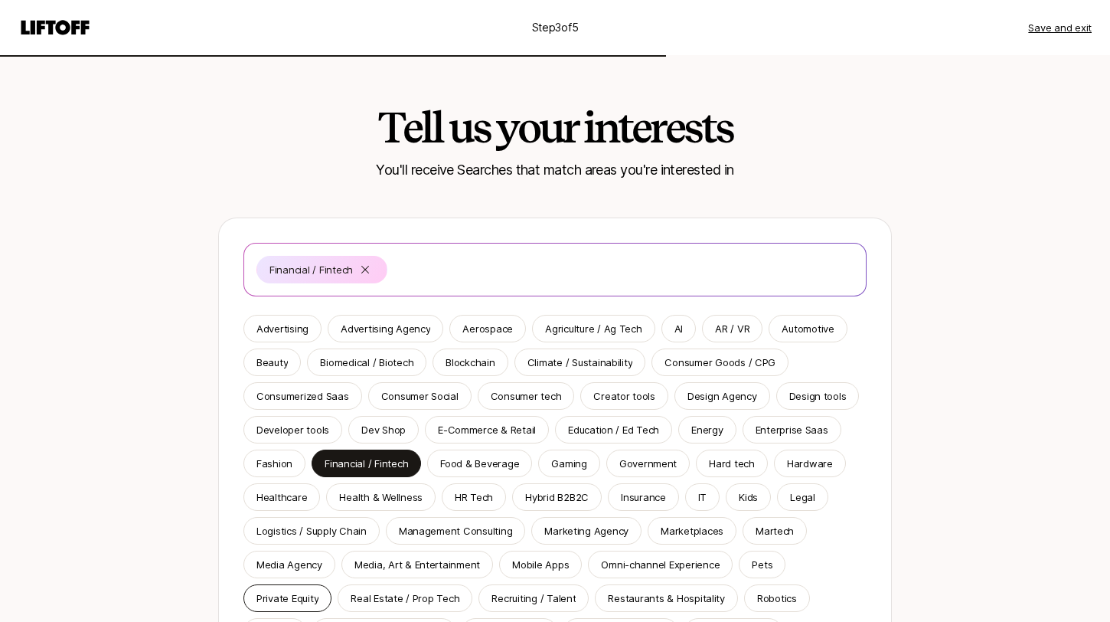
click at [298, 594] on p "Private Equity" at bounding box center [288, 597] width 62 height 15
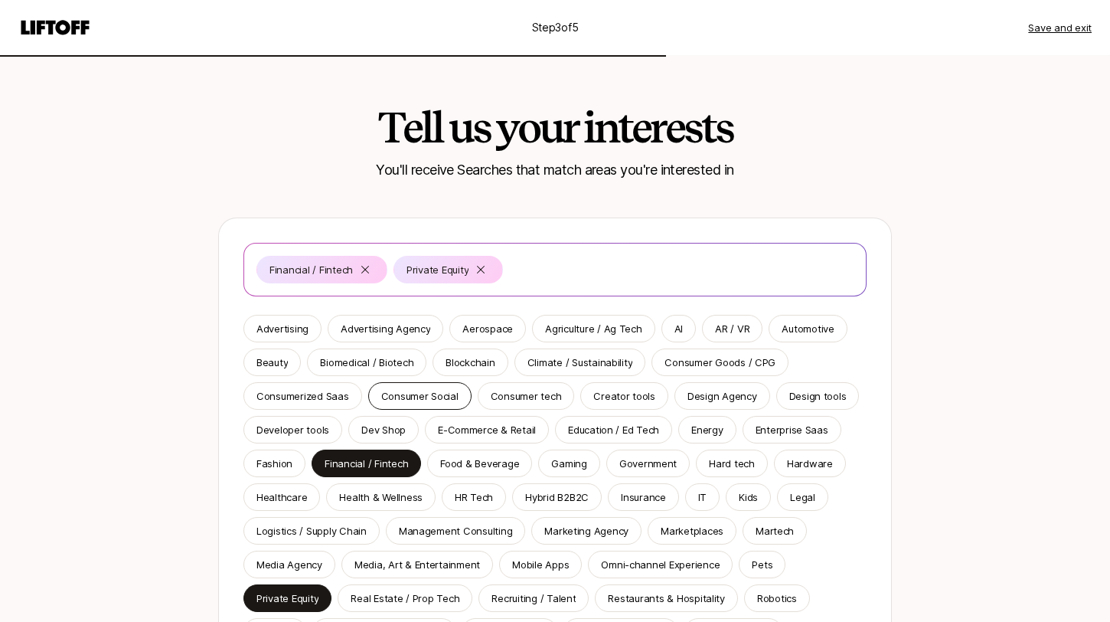
click at [413, 396] on p "Consumer Social" at bounding box center [419, 395] width 77 height 15
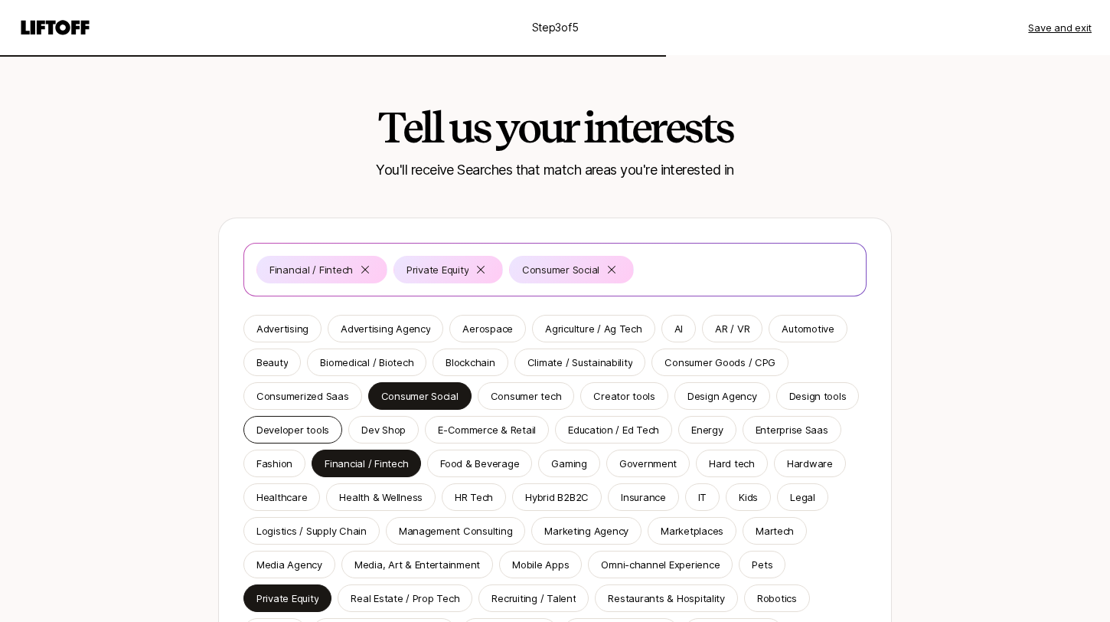
click at [286, 430] on p "Developer tools" at bounding box center [293, 429] width 73 height 15
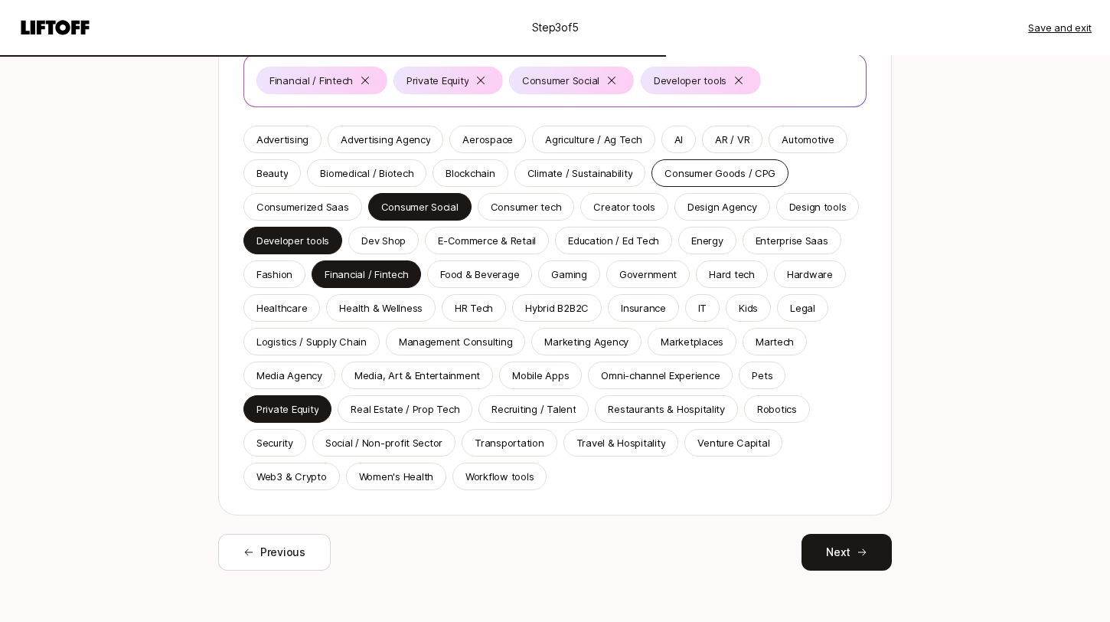
scroll to position [199, 0]
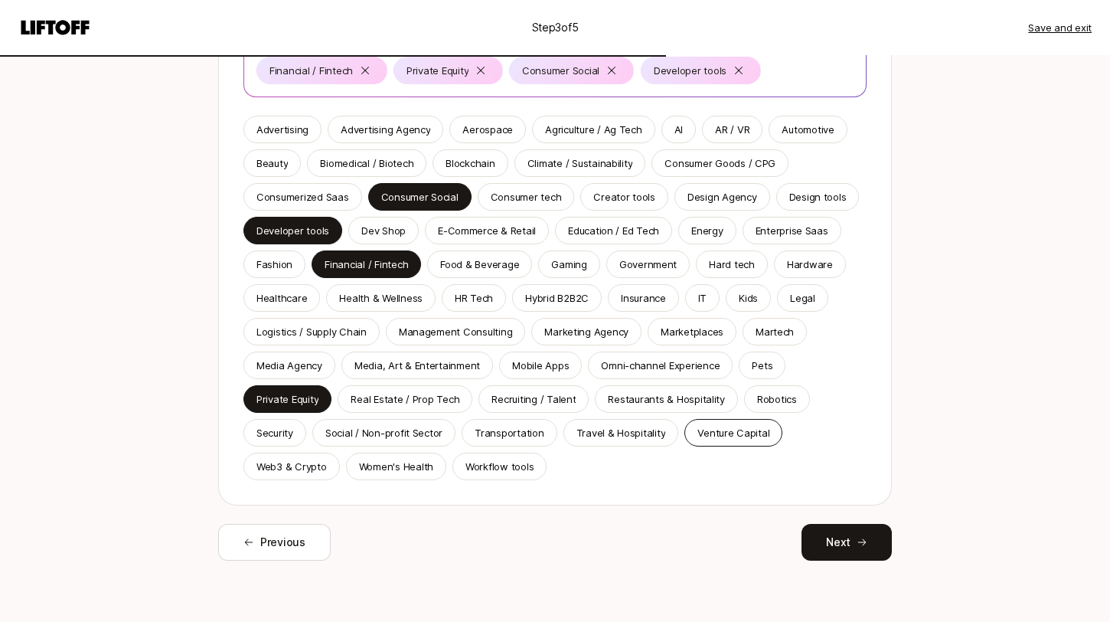
click at [704, 437] on p "Venture Capital" at bounding box center [734, 432] width 72 height 15
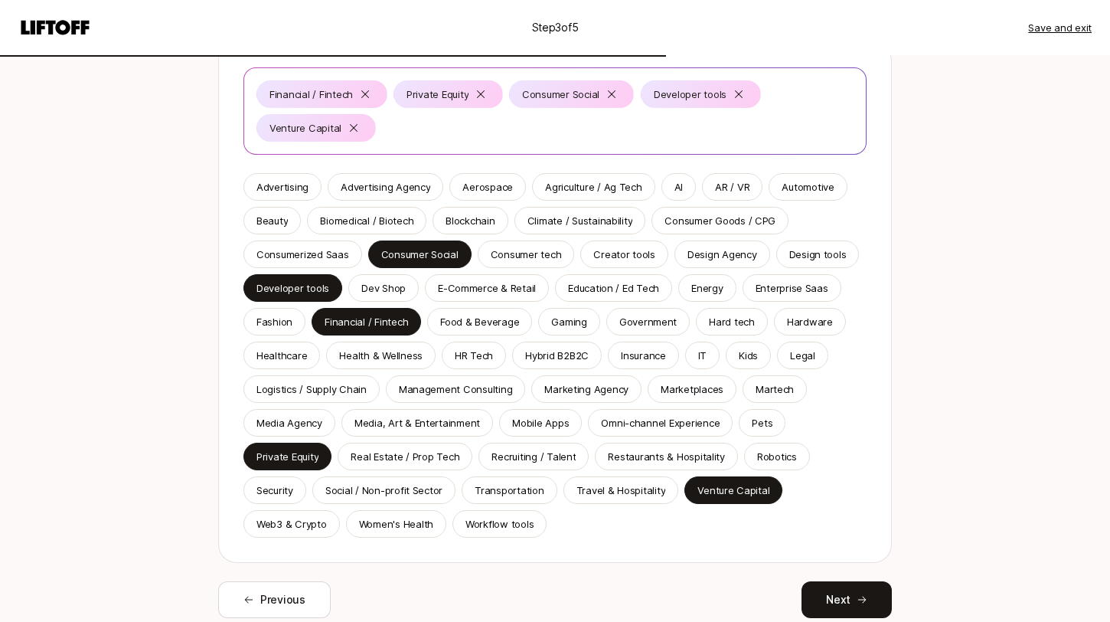
scroll to position [180, 0]
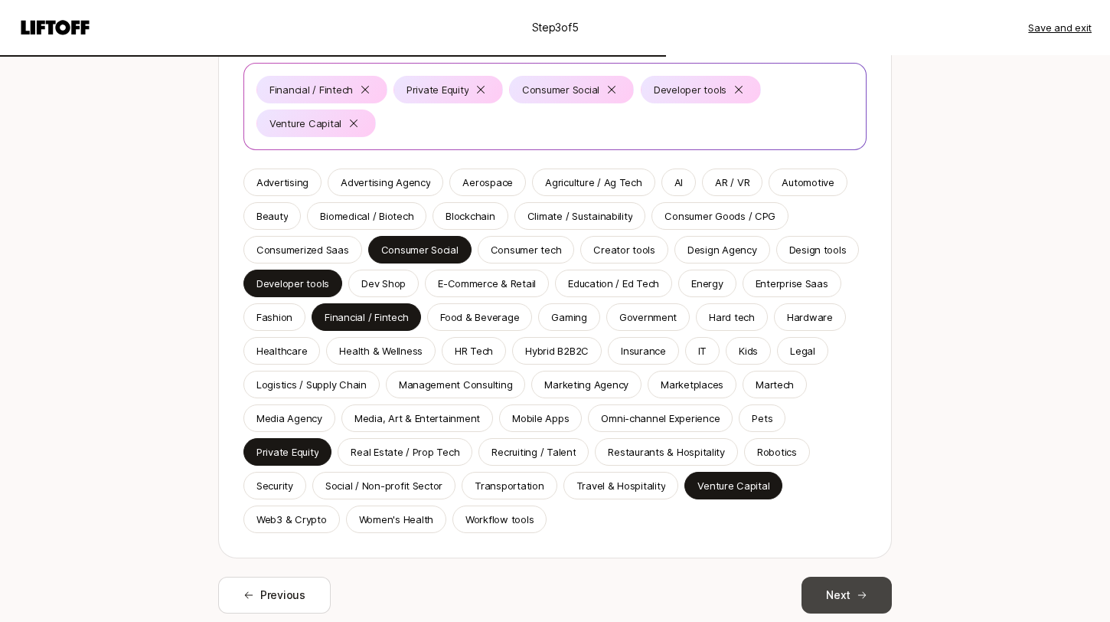
click at [854, 587] on button "Next" at bounding box center [847, 595] width 90 height 37
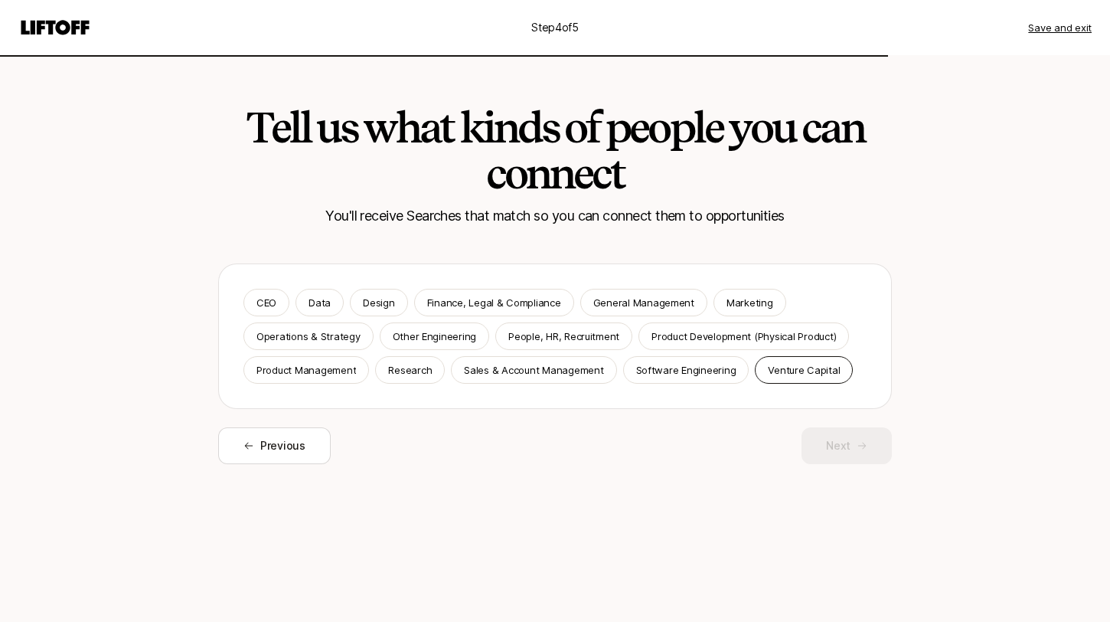
click at [771, 368] on p "Venture Capital" at bounding box center [804, 369] width 72 height 15
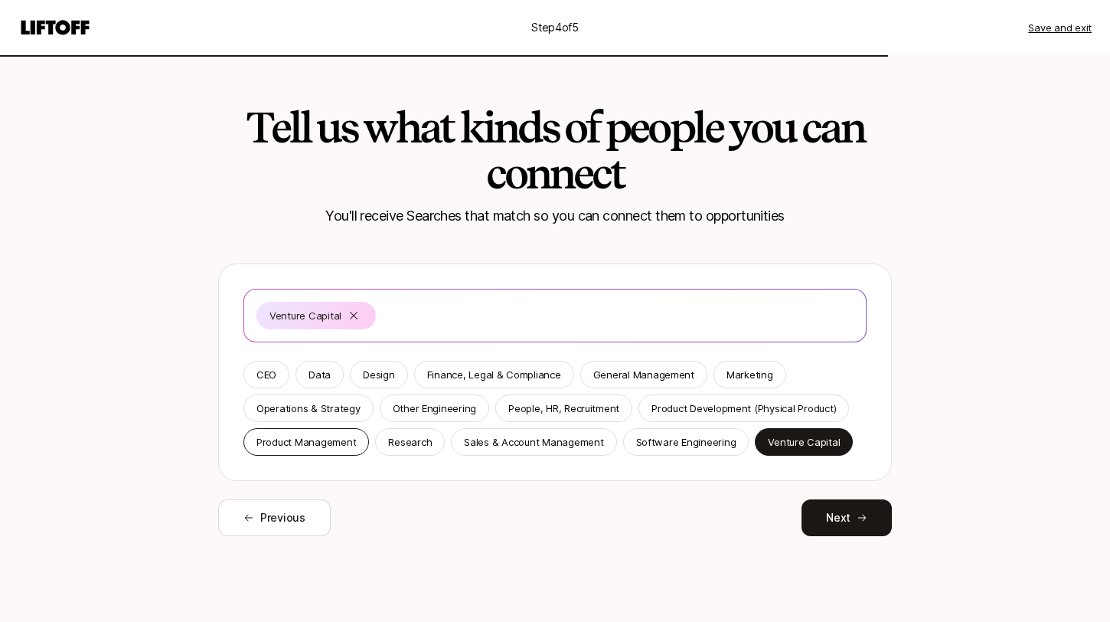
click at [358, 443] on div "Product Management" at bounding box center [306, 442] width 126 height 28
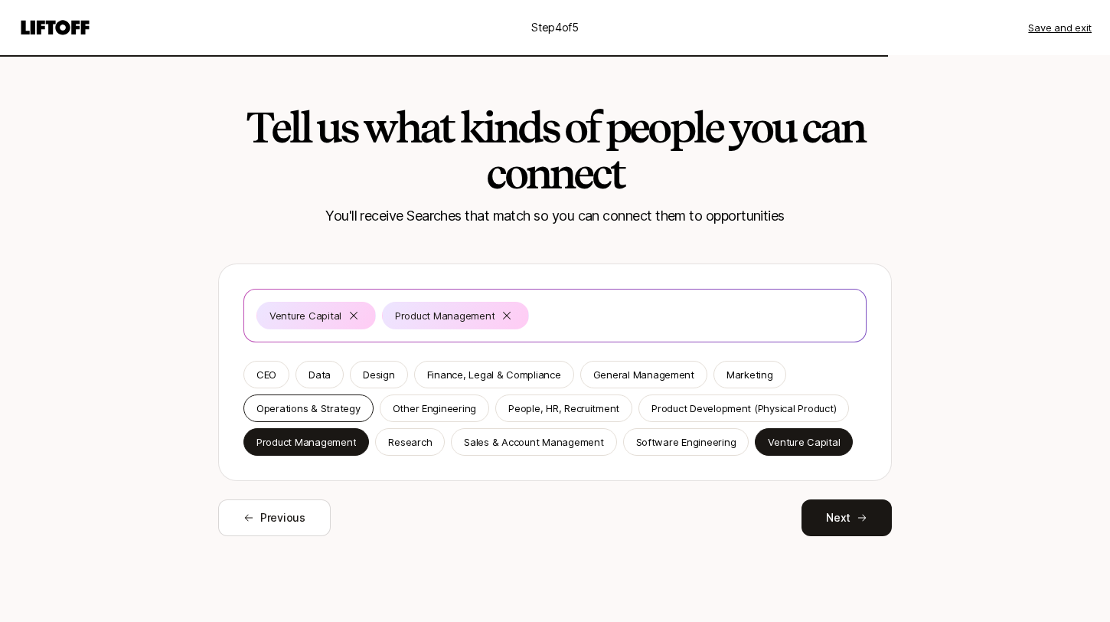
click at [325, 398] on div "Operations & Strategy" at bounding box center [308, 408] width 130 height 28
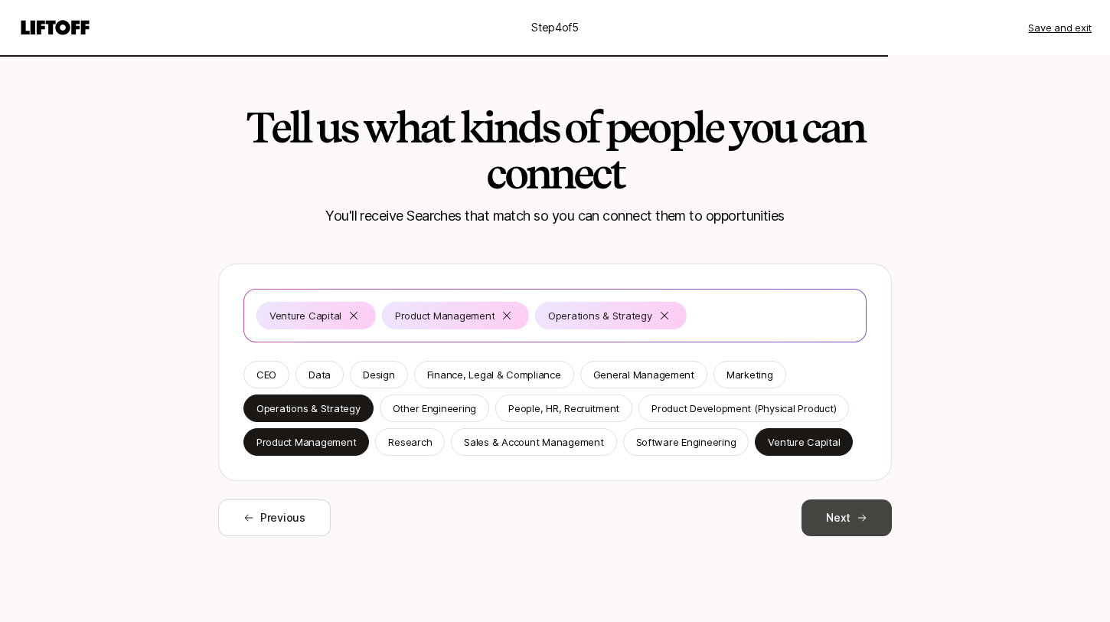
click at [840, 518] on button "Next" at bounding box center [847, 517] width 90 height 37
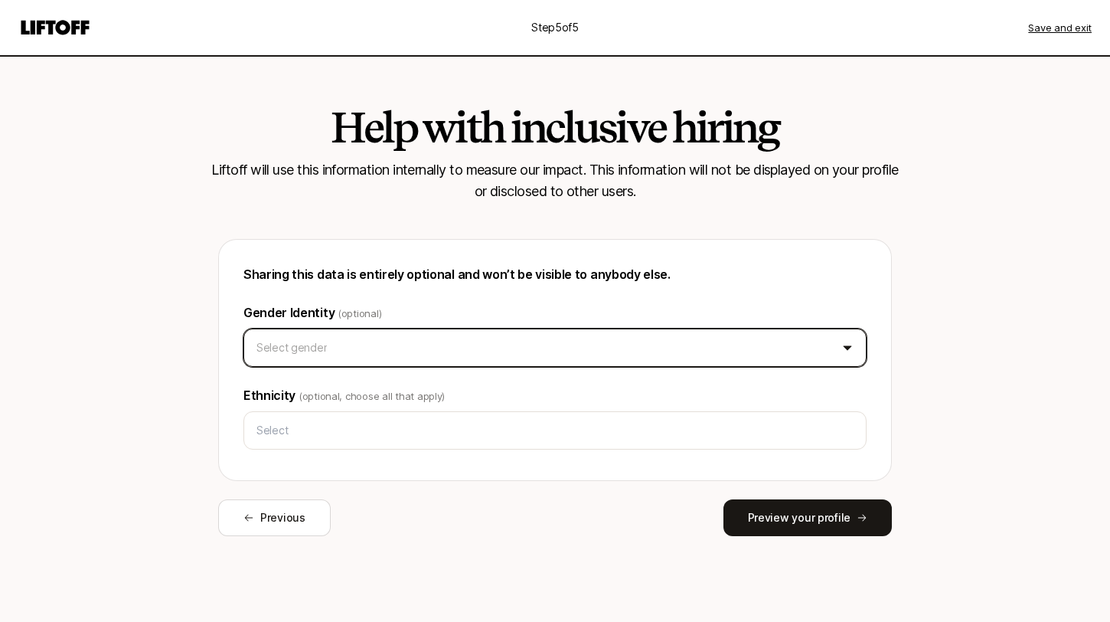
click at [603, 351] on html "Step 5 of 5 Save and exit Help with inclusive hiring Liftoff will use this info…" at bounding box center [555, 311] width 1110 height 622
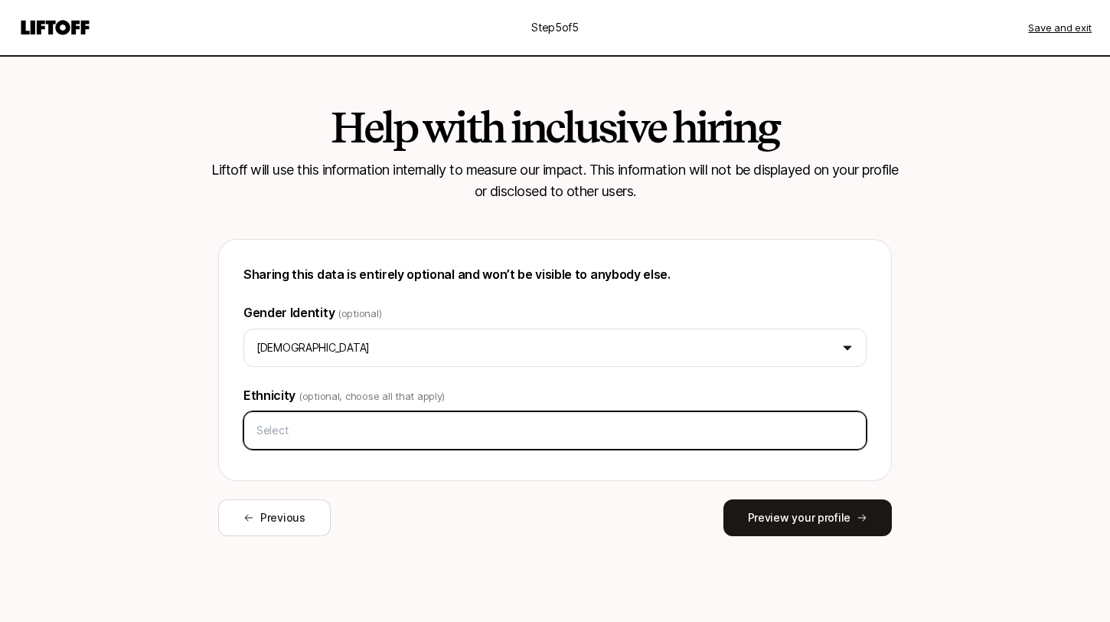
click at [485, 430] on input "text" at bounding box center [555, 431] width 610 height 28
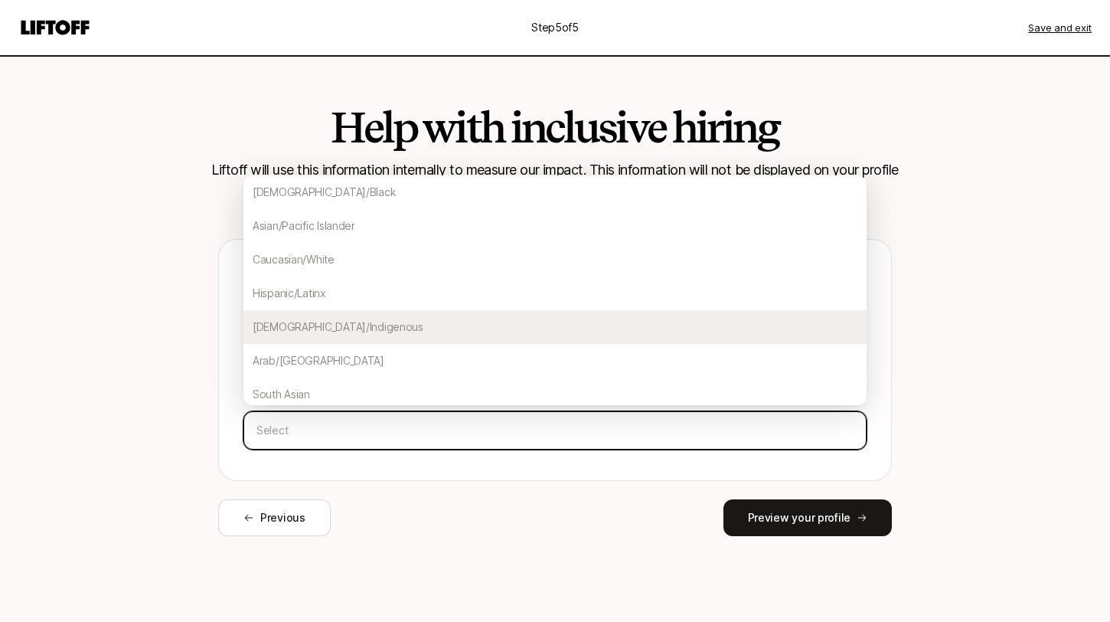
scroll to position [5, 0]
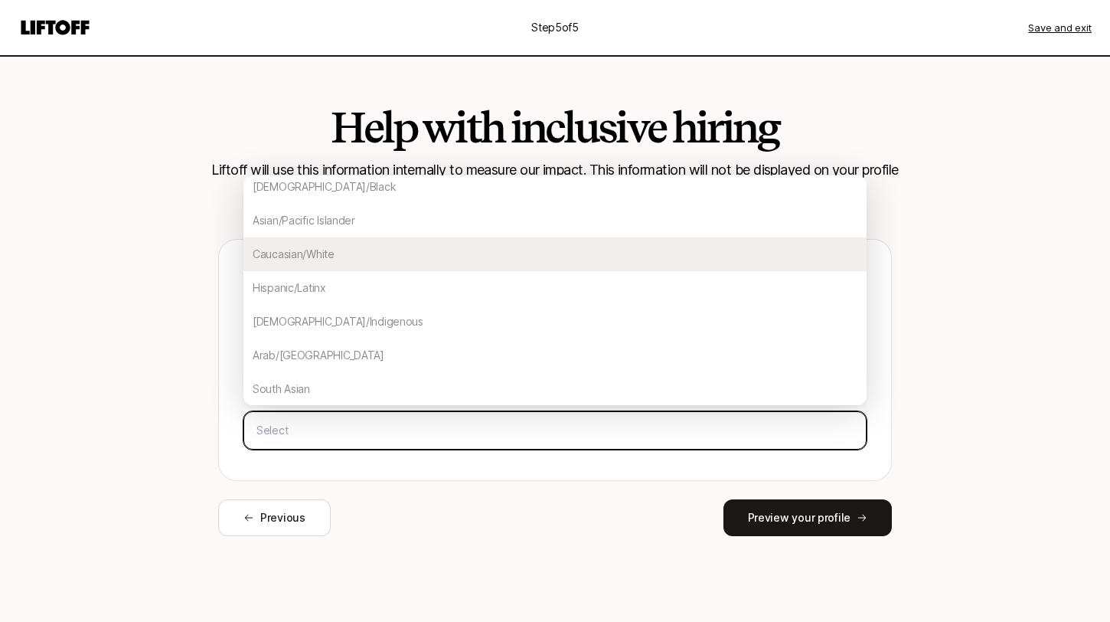
click at [468, 270] on div "Caucasian/White" at bounding box center [554, 254] width 623 height 34
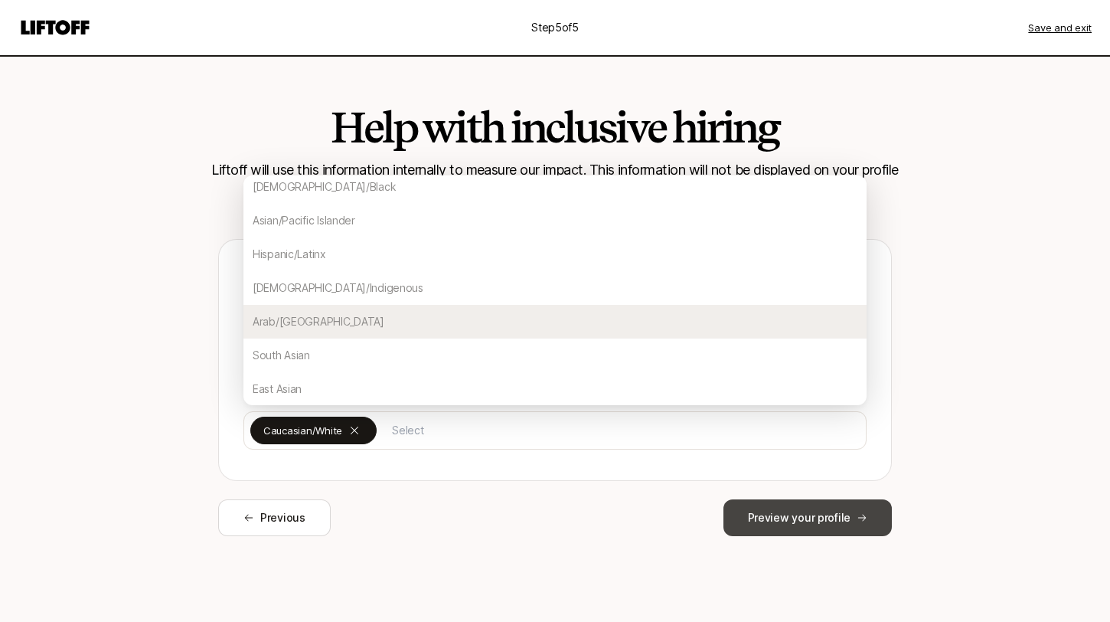
click at [756, 523] on button "Preview your profile" at bounding box center [808, 517] width 168 height 37
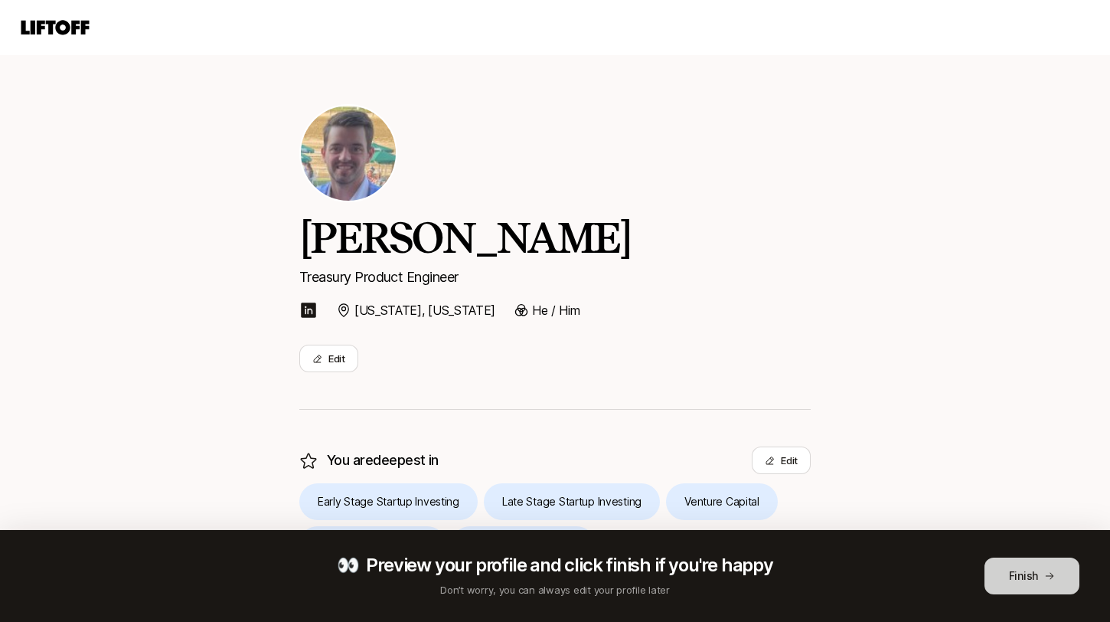
click at [1053, 577] on icon at bounding box center [1049, 575] width 11 height 11
